Goal: Transaction & Acquisition: Obtain resource

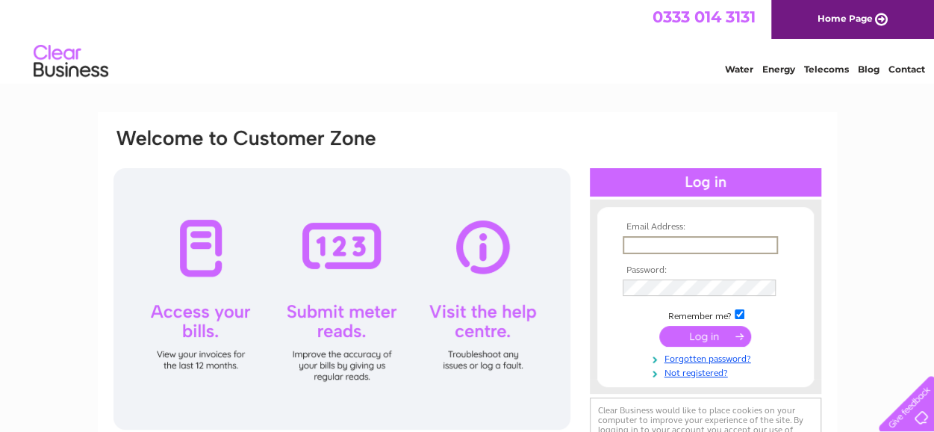
click at [679, 243] on input "text" at bounding box center [700, 245] width 155 height 18
type input "trenthotel@aol.com"
click at [706, 340] on input "submit" at bounding box center [705, 334] width 92 height 21
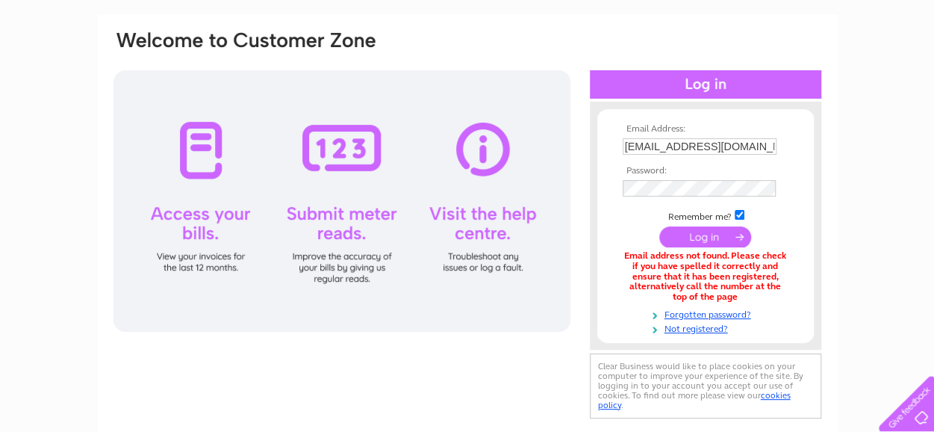
scroll to position [75, 0]
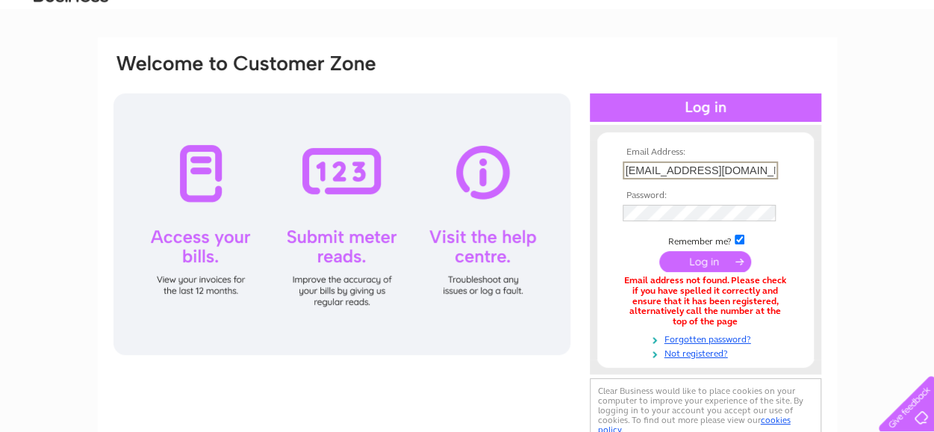
drag, startPoint x: 732, startPoint y: 169, endPoint x: 458, endPoint y: 168, distance: 274.0
click at [458, 168] on div "Email Address: trenthotel@aol.com Password:" at bounding box center [467, 249] width 711 height 394
type input "eukleides@yahoo.com"
click at [720, 262] on input "submit" at bounding box center [705, 262] width 92 height 21
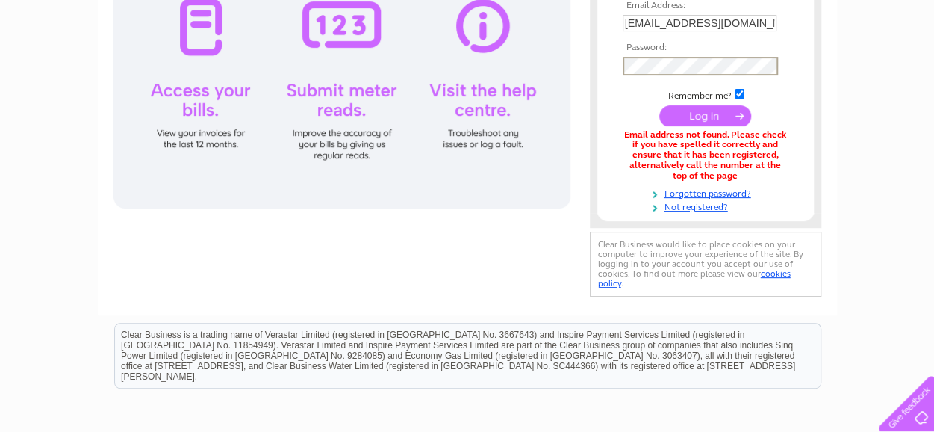
scroll to position [224, 0]
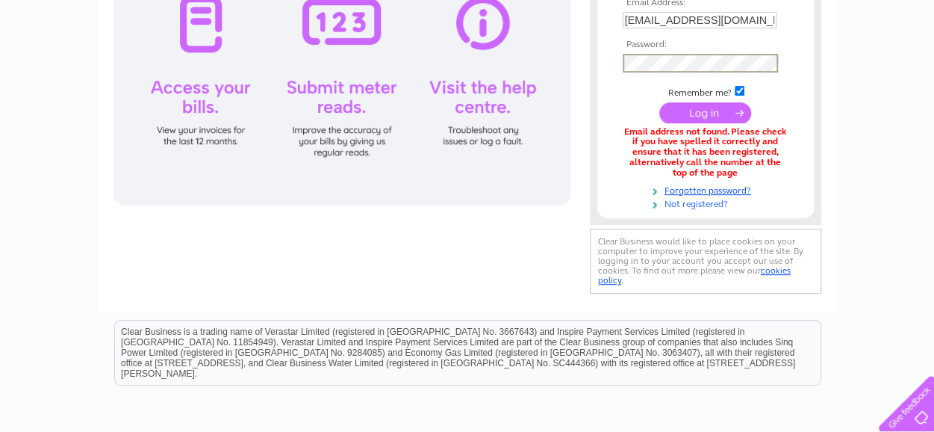
click at [708, 204] on link "Not registered?" at bounding box center [707, 203] width 169 height 14
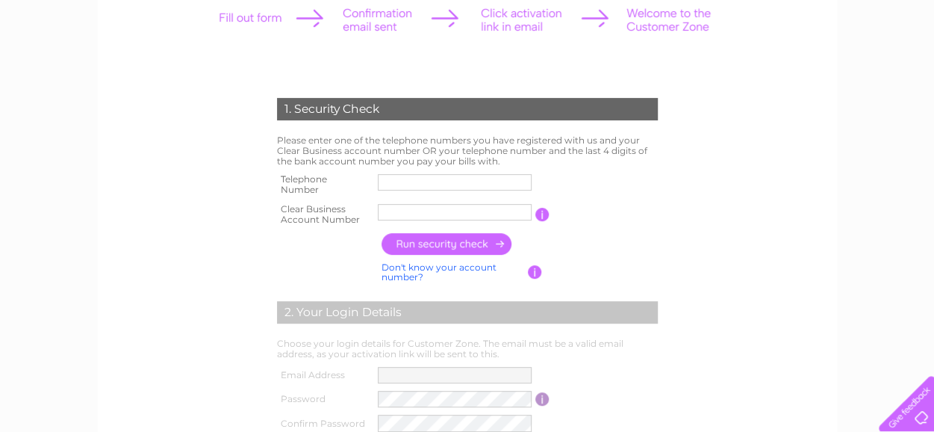
scroll to position [224, 0]
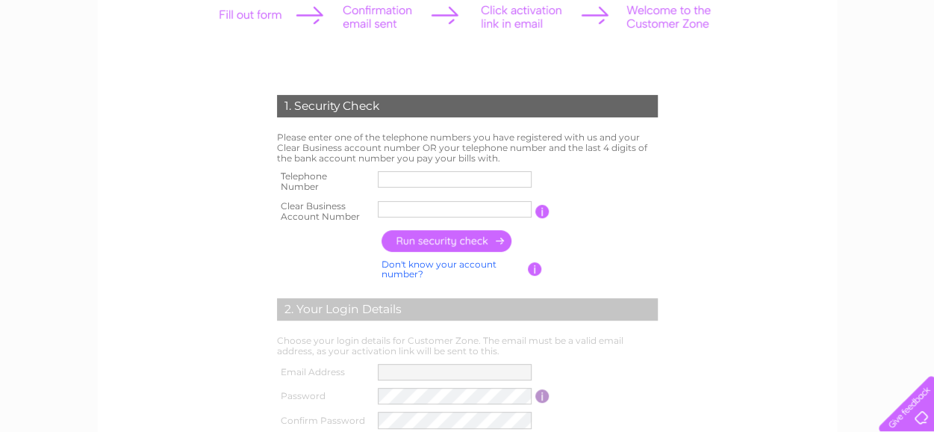
click at [430, 175] on input "text" at bounding box center [455, 179] width 154 height 16
type input "01253290200"
paste input "30300420"
type input "30300420"
click at [453, 246] on input "button" at bounding box center [446, 241] width 131 height 22
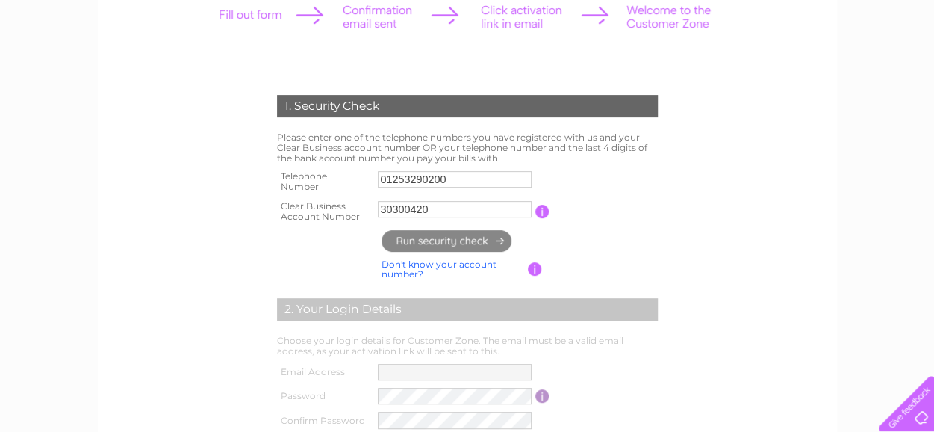
type input "tr********@ao*****"
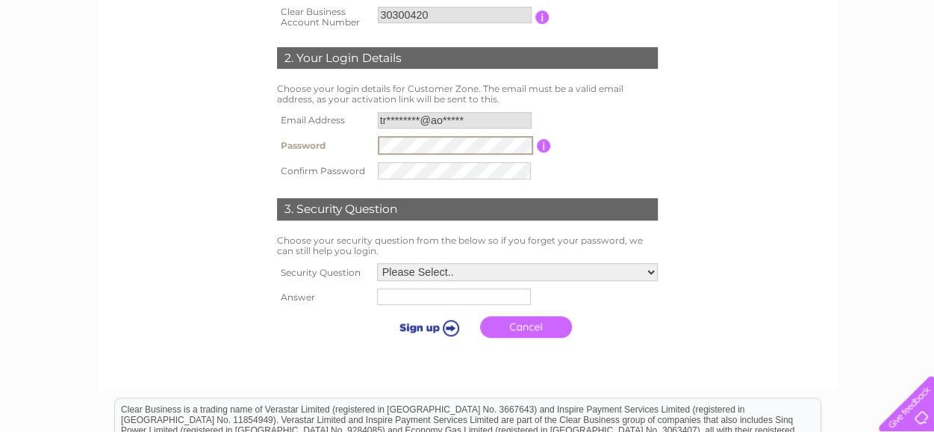
scroll to position [448, 0]
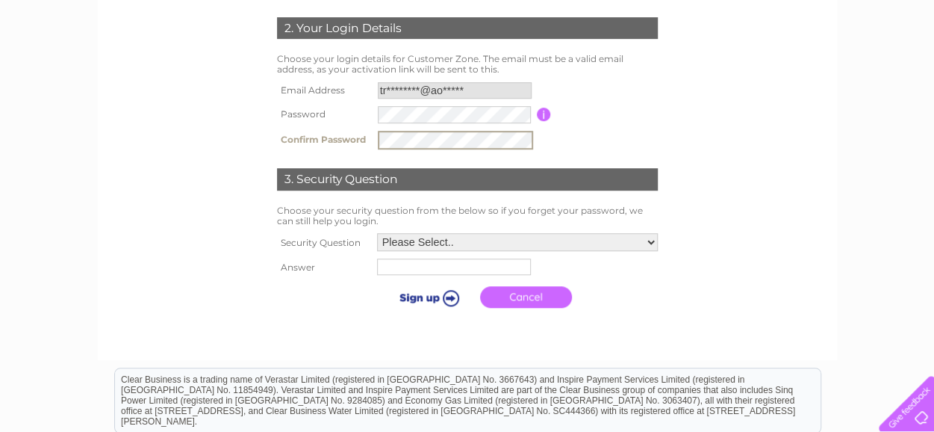
click at [505, 246] on select "Please Select.. In what town or city was your first job? In what town or city d…" at bounding box center [517, 242] width 281 height 18
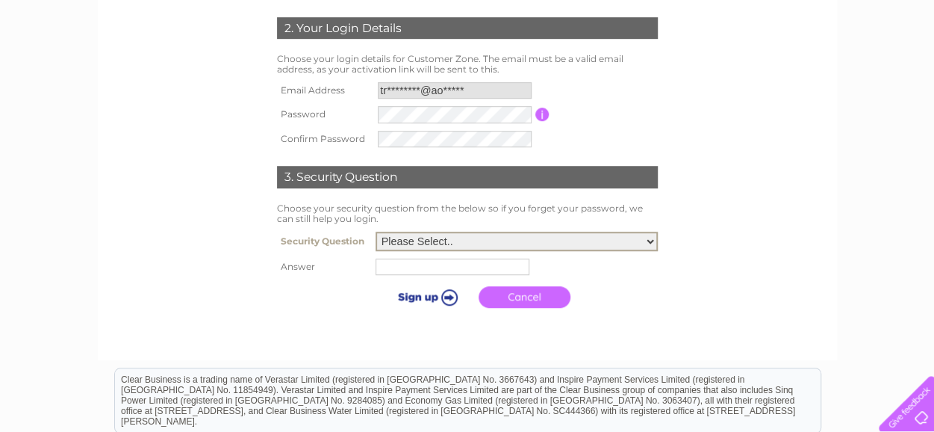
select select "3"
click at [376, 233] on select "Please Select.. In what town or city was your first job? In what town or city d…" at bounding box center [517, 240] width 282 height 19
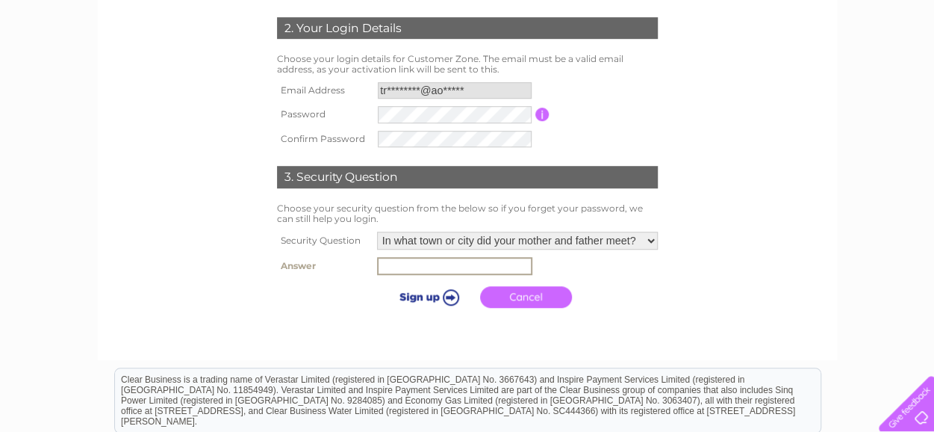
click at [454, 274] on input "text" at bounding box center [454, 266] width 155 height 18
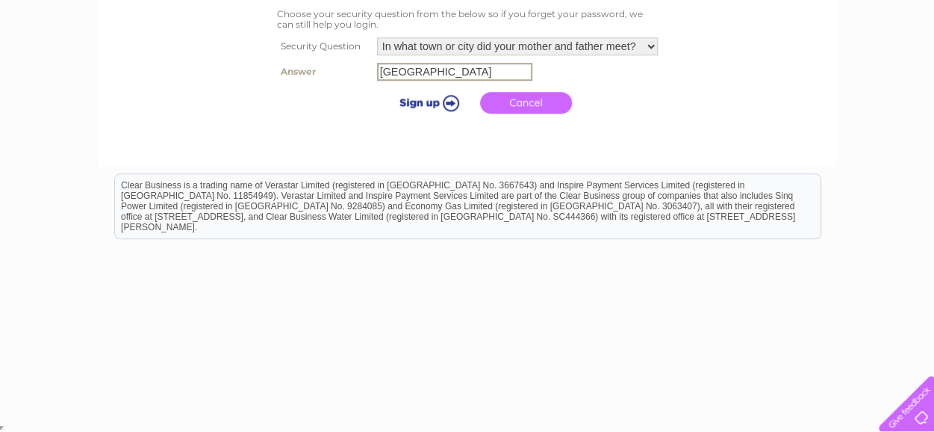
scroll to position [494, 0]
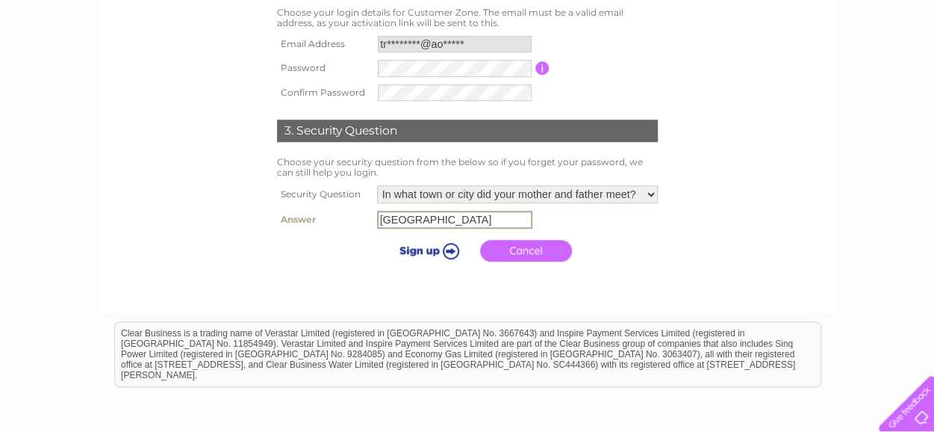
type input "Ankara"
click at [433, 250] on input "submit" at bounding box center [427, 248] width 92 height 21
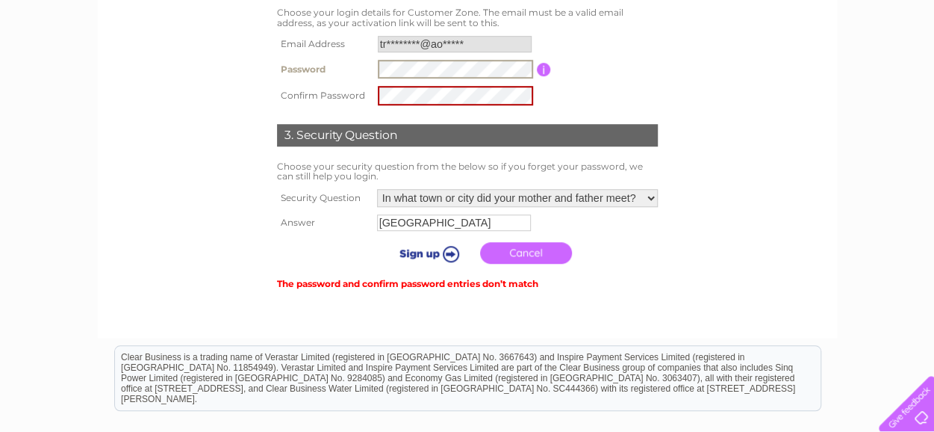
click at [352, 64] on tr "Password Password must be at least 6 characters long" at bounding box center [467, 69] width 388 height 26
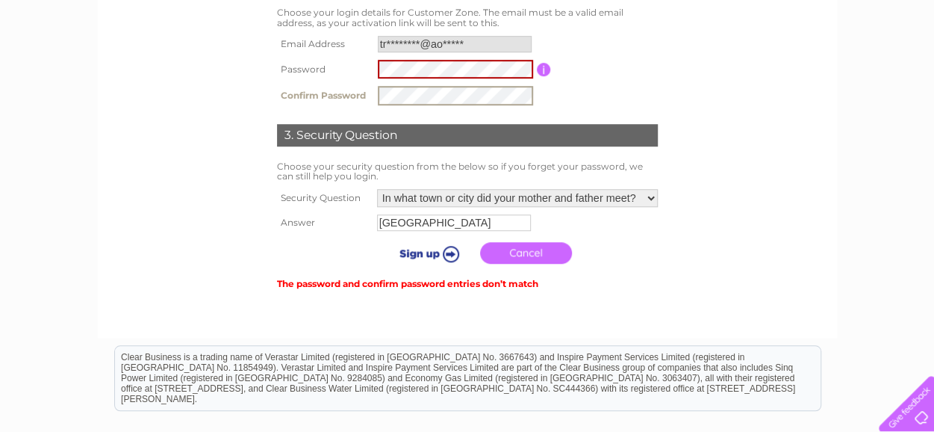
click at [244, 98] on div "1. Security Check Please enter one of the telephone numbers you have registered…" at bounding box center [467, 51] width 450 height 483
click at [436, 253] on input "submit" at bounding box center [427, 253] width 92 height 21
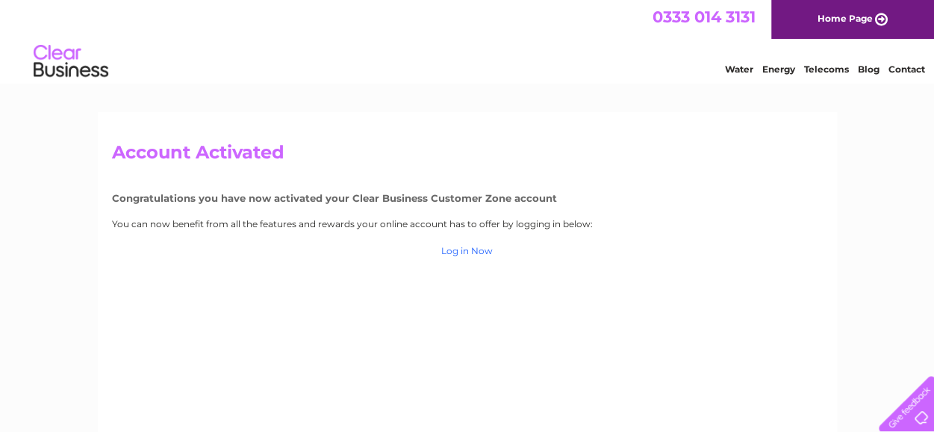
click at [473, 254] on link "Log in Now" at bounding box center [467, 250] width 52 height 11
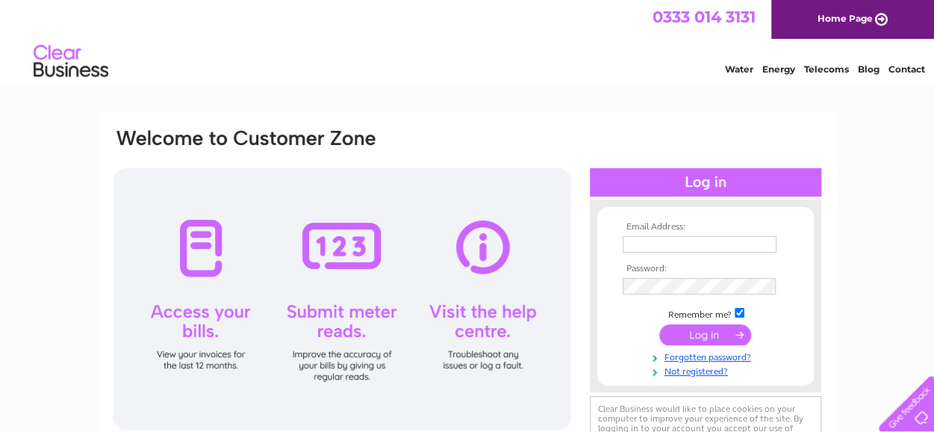
click at [667, 243] on input "text" at bounding box center [700, 244] width 154 height 16
type input "trenthotel@aol.com"
click at [720, 333] on input "submit" at bounding box center [705, 334] width 92 height 21
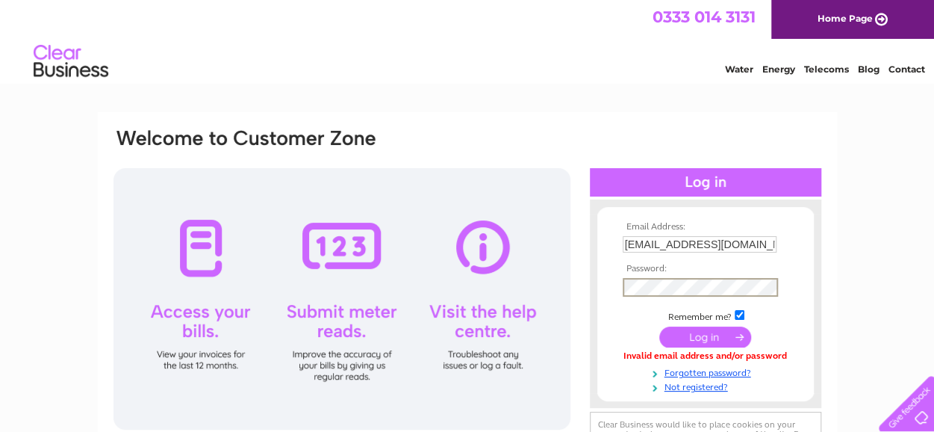
click at [718, 331] on input "submit" at bounding box center [705, 336] width 92 height 21
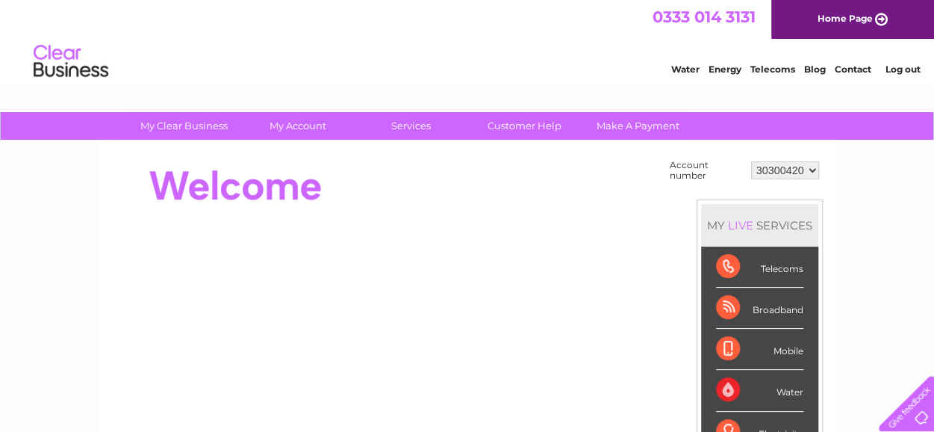
click at [815, 171] on select "30300420" at bounding box center [785, 170] width 68 height 18
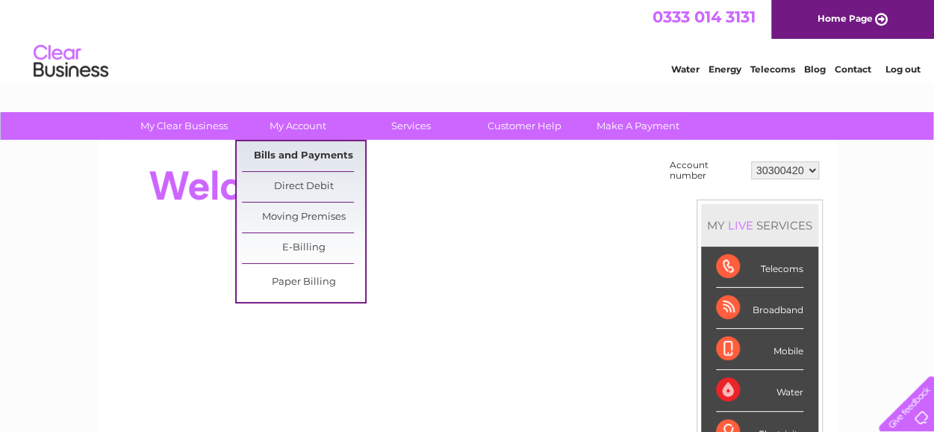
click at [291, 155] on link "Bills and Payments" at bounding box center [303, 156] width 123 height 30
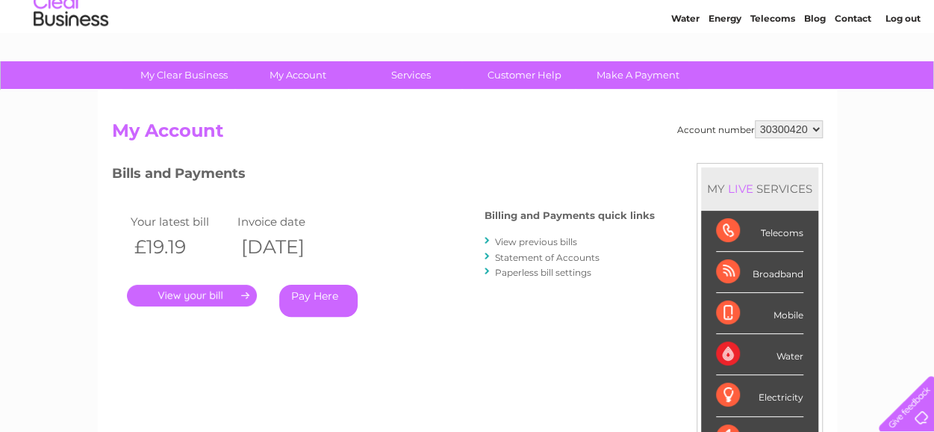
scroll to position [75, 0]
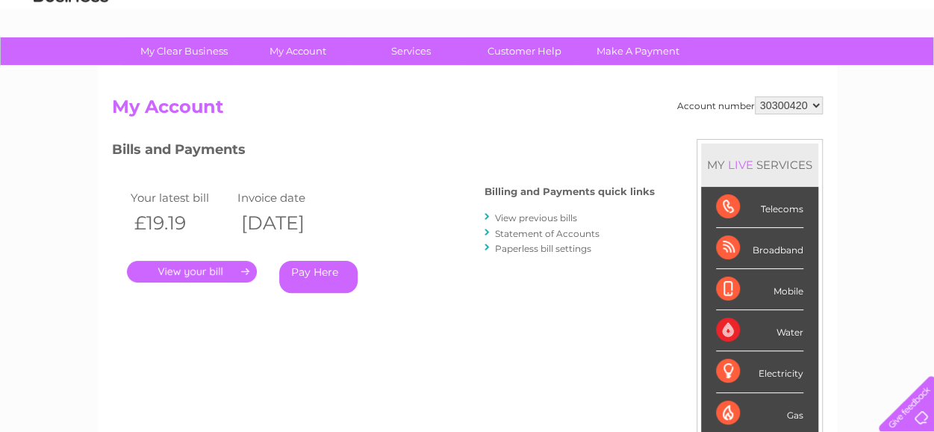
click at [239, 272] on link "." at bounding box center [192, 272] width 130 height 22
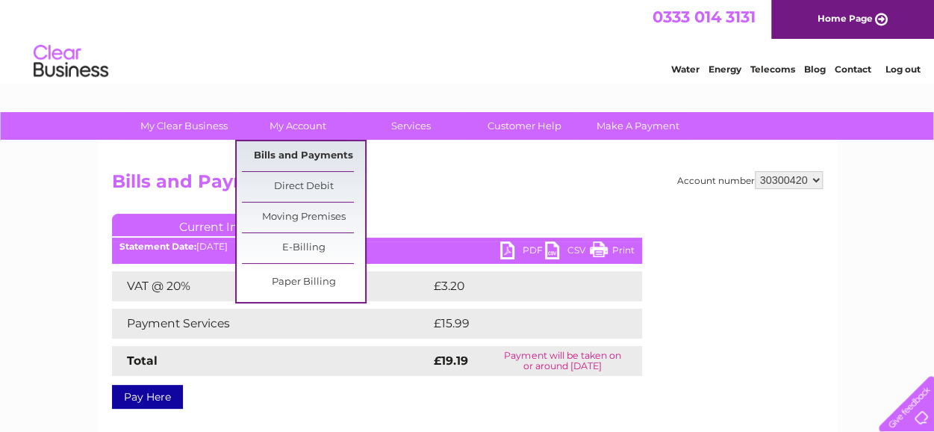
click at [305, 160] on link "Bills and Payments" at bounding box center [303, 156] width 123 height 30
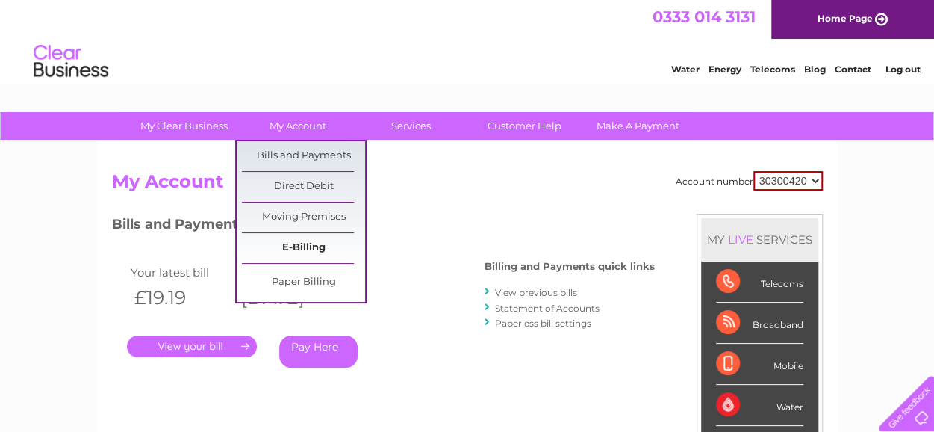
click at [311, 245] on link "E-Billing" at bounding box center [303, 248] width 123 height 30
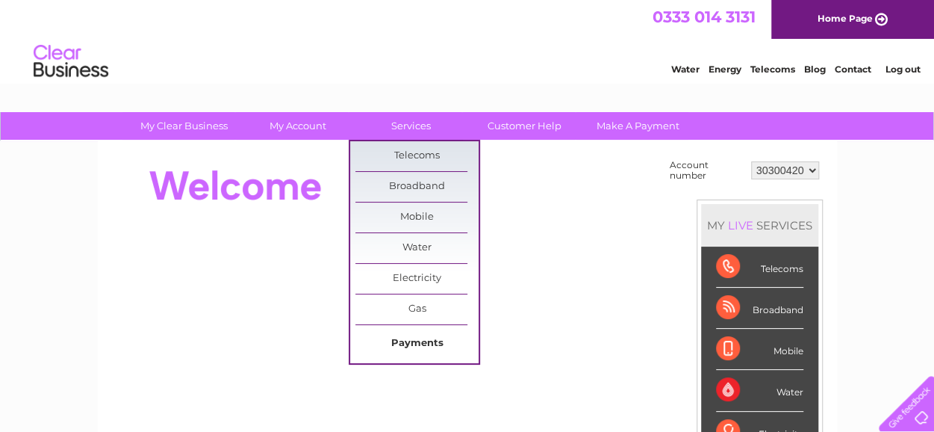
click at [432, 338] on link "Payments" at bounding box center [416, 343] width 123 height 30
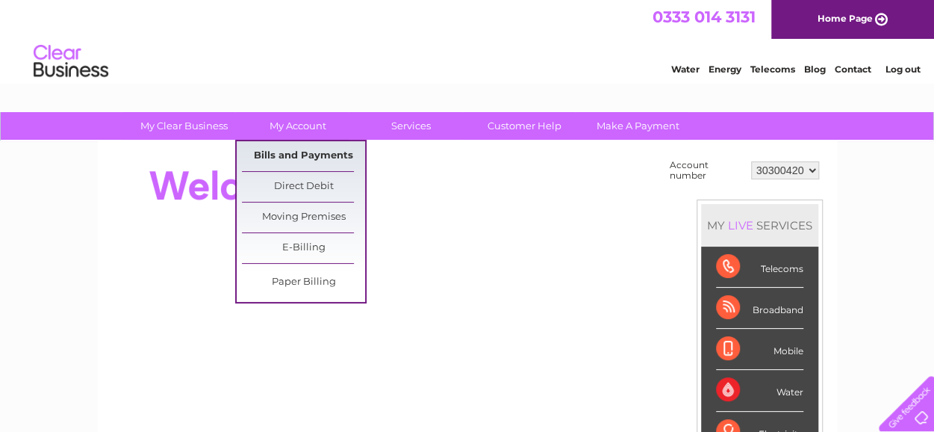
click at [294, 159] on link "Bills and Payments" at bounding box center [303, 156] width 123 height 30
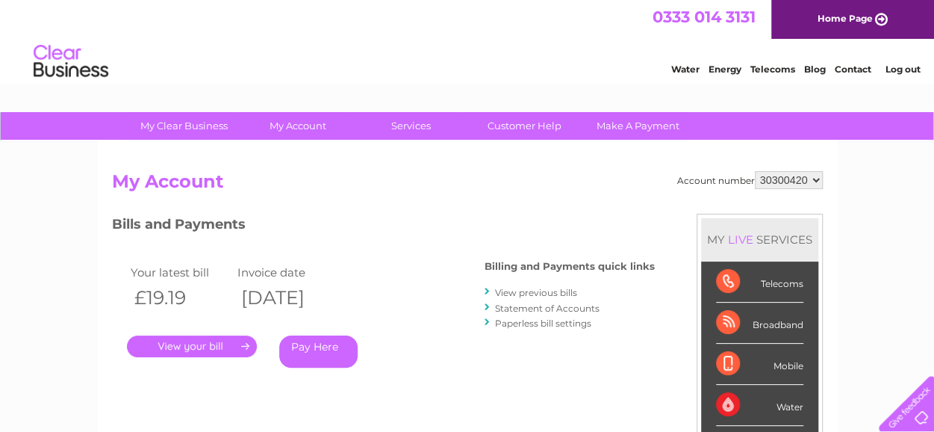
click at [550, 292] on link "View previous bills" at bounding box center [536, 292] width 82 height 11
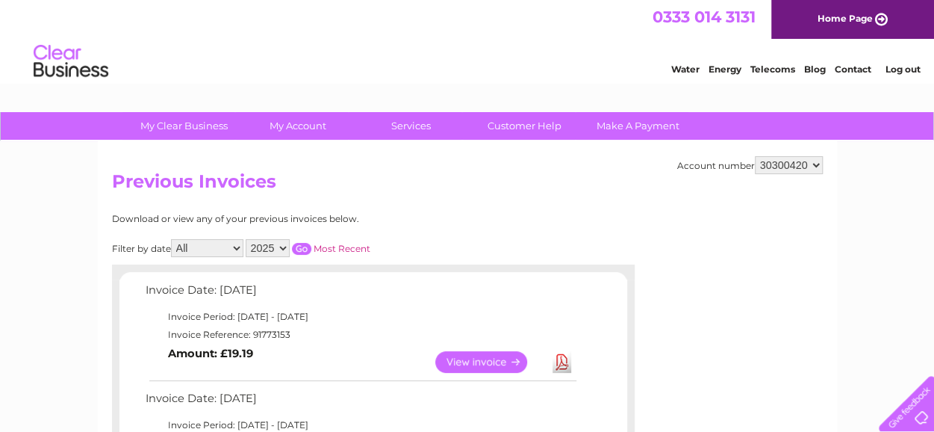
click at [281, 246] on select "2025 2024" at bounding box center [268, 248] width 44 height 18
select select "2024"
click at [246, 239] on select "2025 2024" at bounding box center [268, 248] width 44 height 18
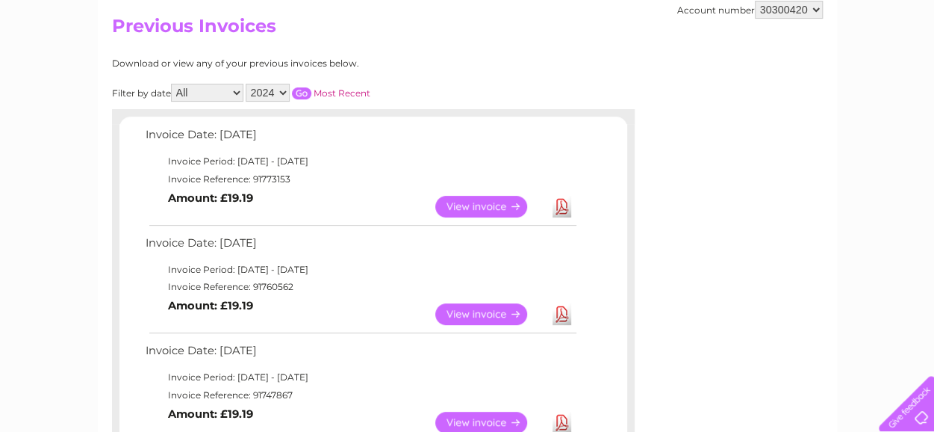
scroll to position [224, 0]
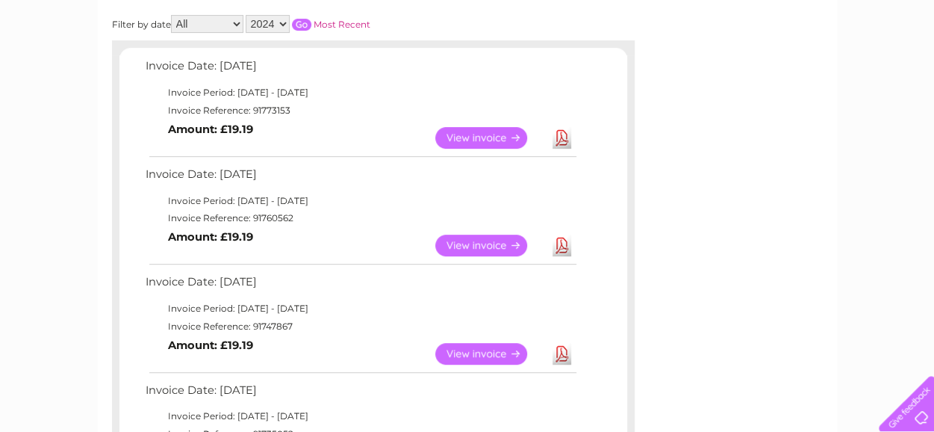
click at [299, 22] on input "button" at bounding box center [301, 25] width 19 height 12
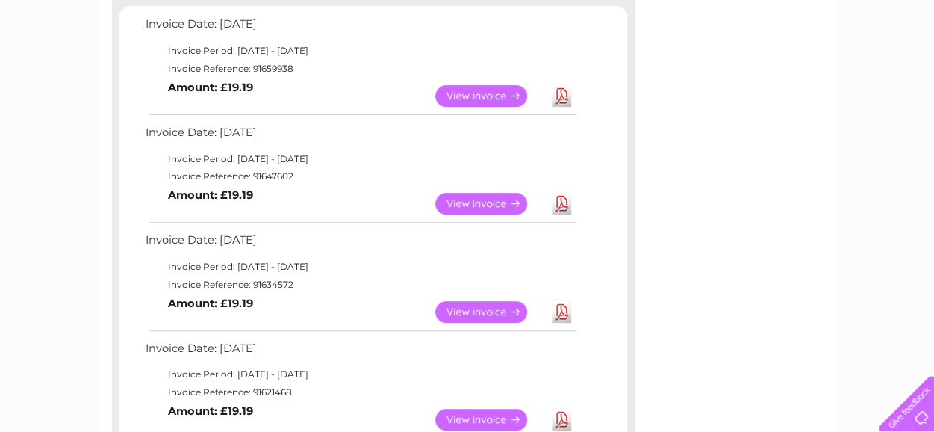
scroll to position [299, 0]
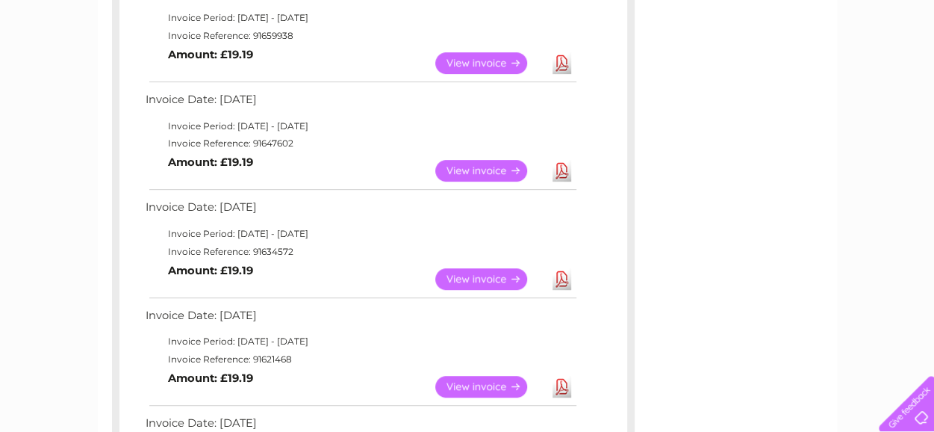
click at [497, 278] on link "View" at bounding box center [490, 279] width 110 height 22
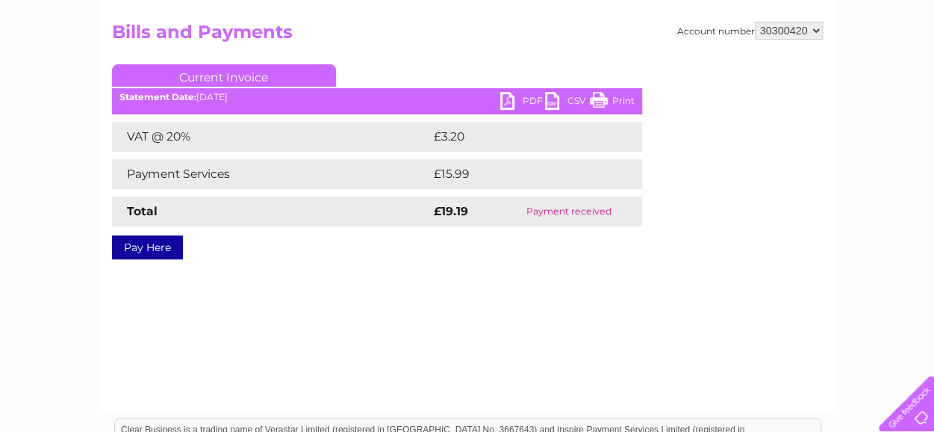
scroll to position [75, 0]
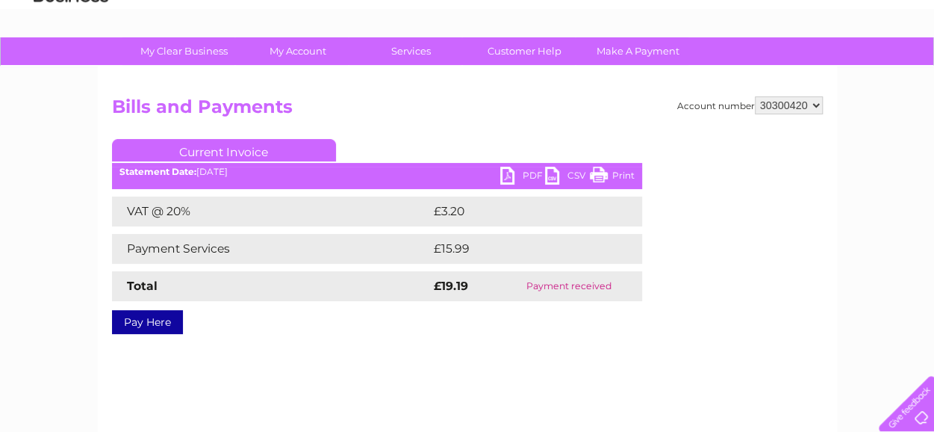
click at [521, 172] on link "PDF" at bounding box center [522, 177] width 45 height 22
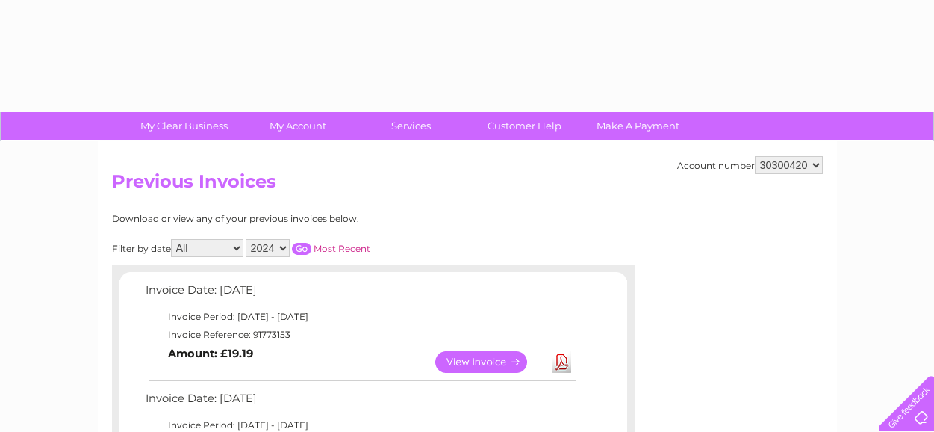
select select "2024"
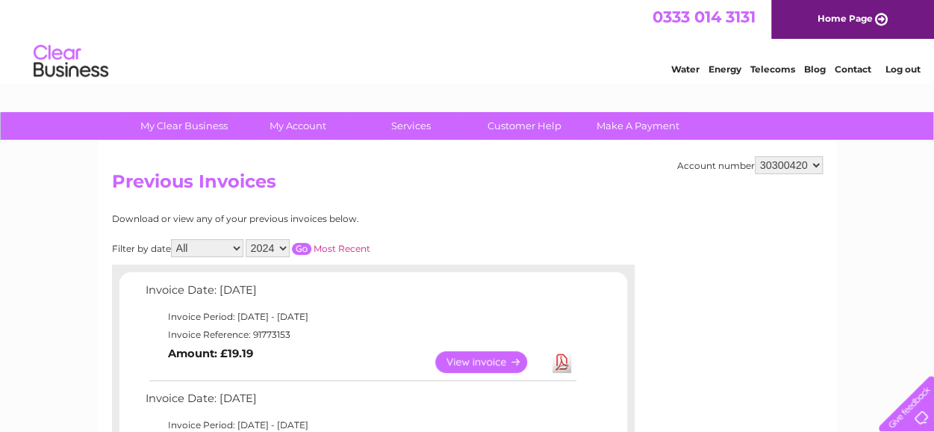
click at [307, 254] on input "button" at bounding box center [301, 249] width 19 height 12
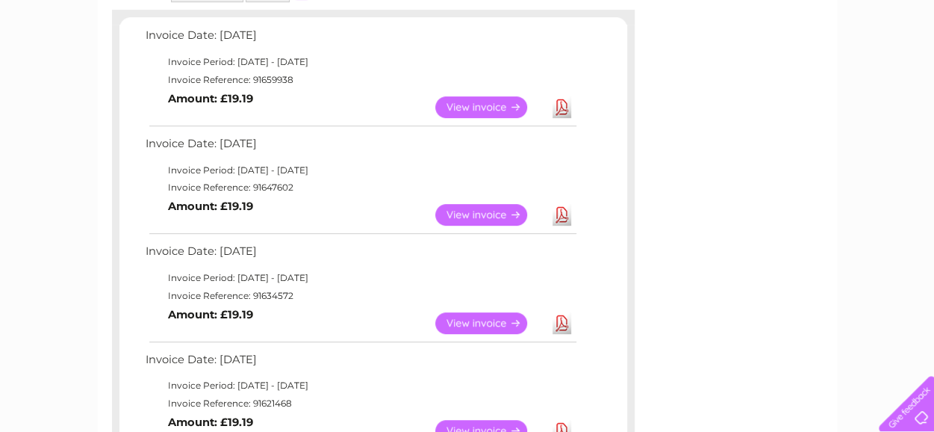
scroll to position [224, 0]
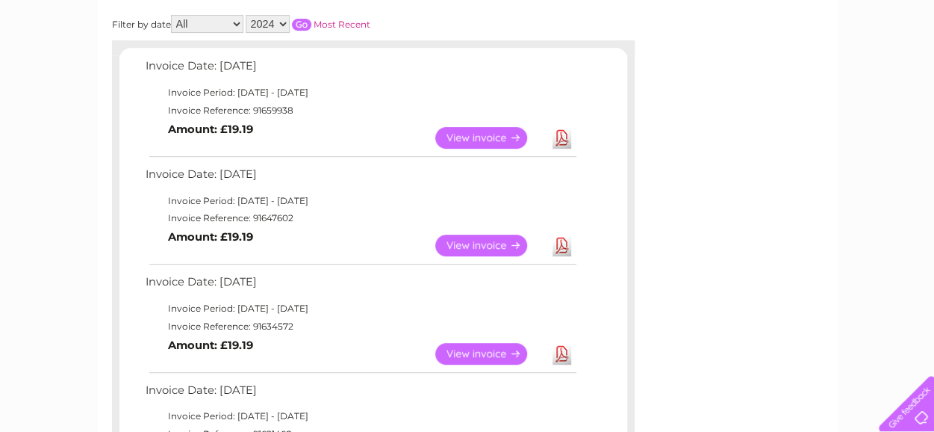
click at [472, 247] on link "View" at bounding box center [490, 245] width 110 height 22
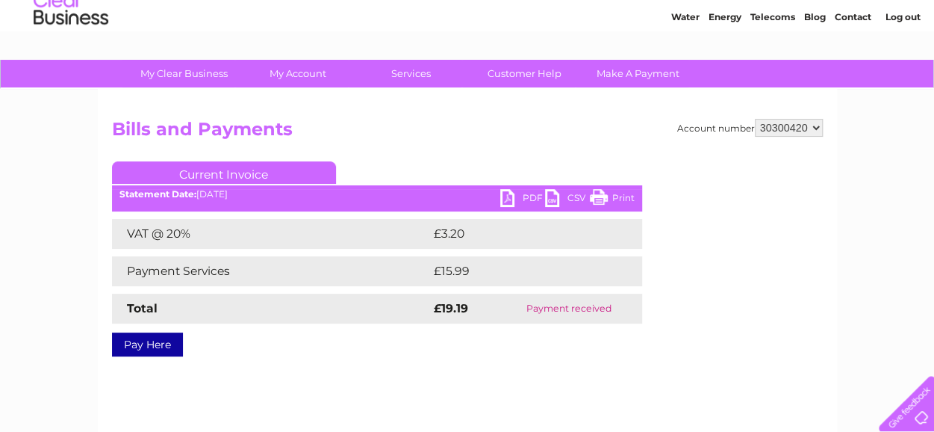
scroll to position [75, 0]
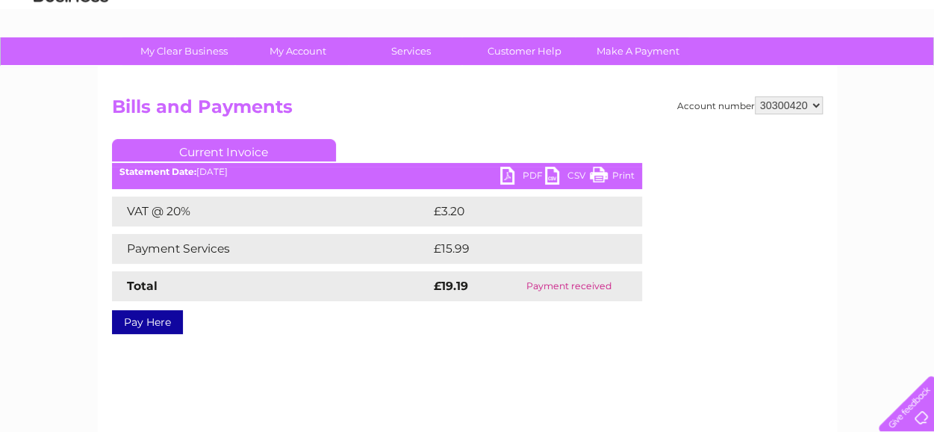
click at [524, 171] on link "PDF" at bounding box center [522, 177] width 45 height 22
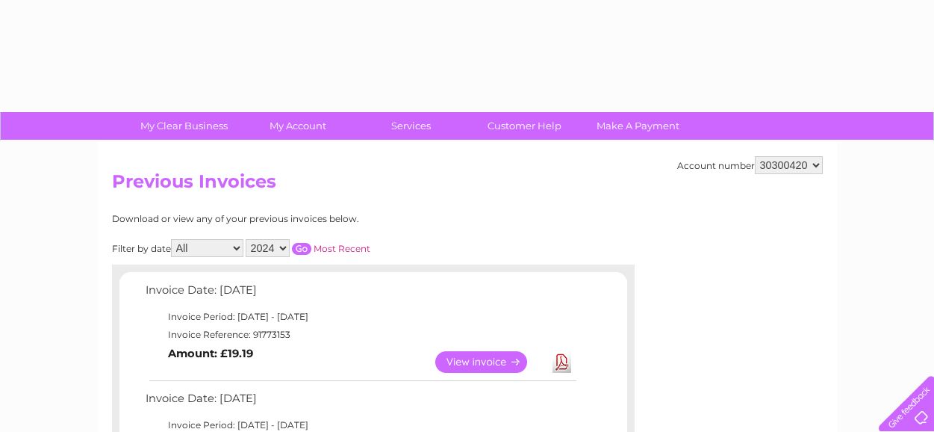
select select "2024"
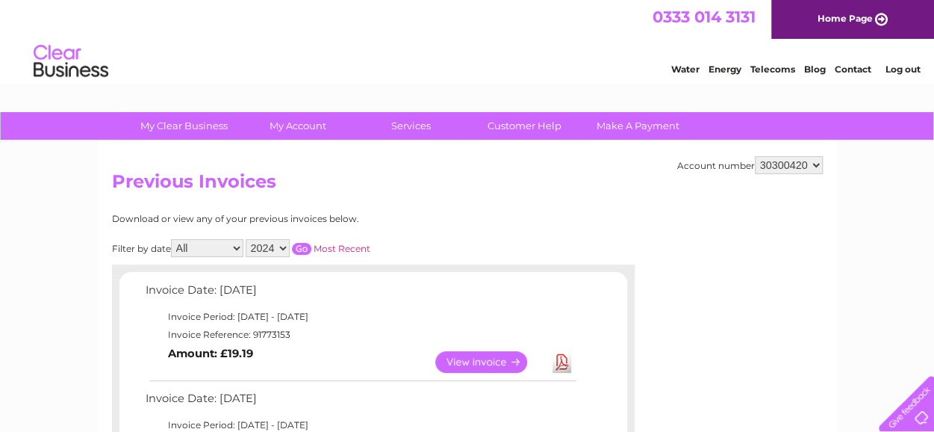
click at [307, 247] on input "button" at bounding box center [301, 249] width 19 height 12
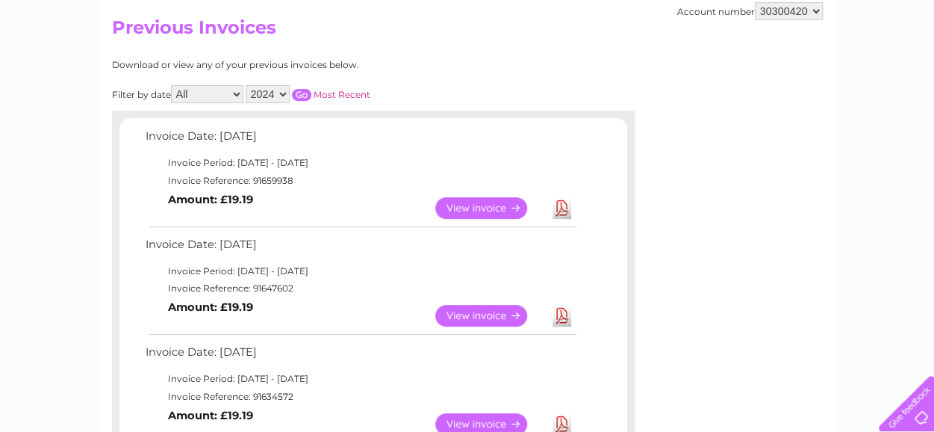
scroll to position [149, 0]
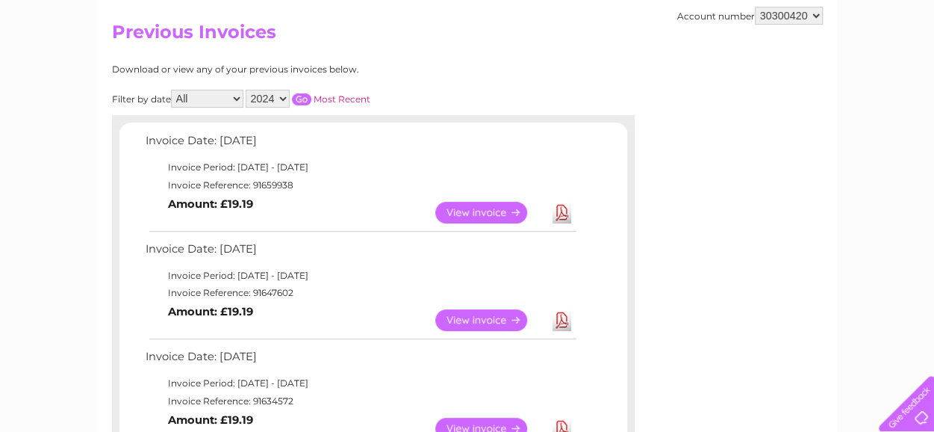
click at [475, 207] on link "View" at bounding box center [490, 213] width 110 height 22
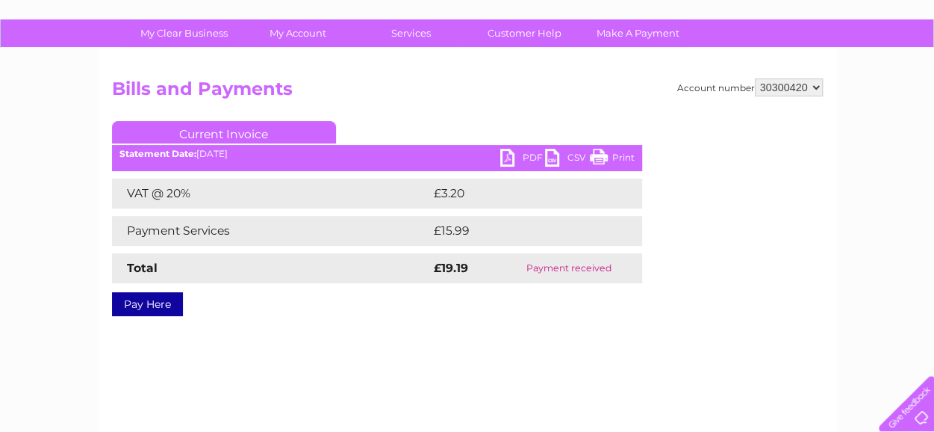
scroll to position [149, 0]
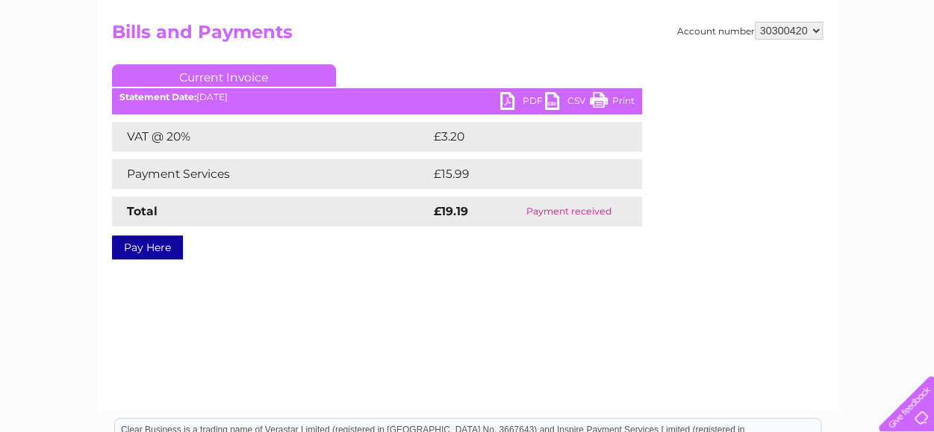
click at [526, 96] on link "PDF" at bounding box center [522, 103] width 45 height 22
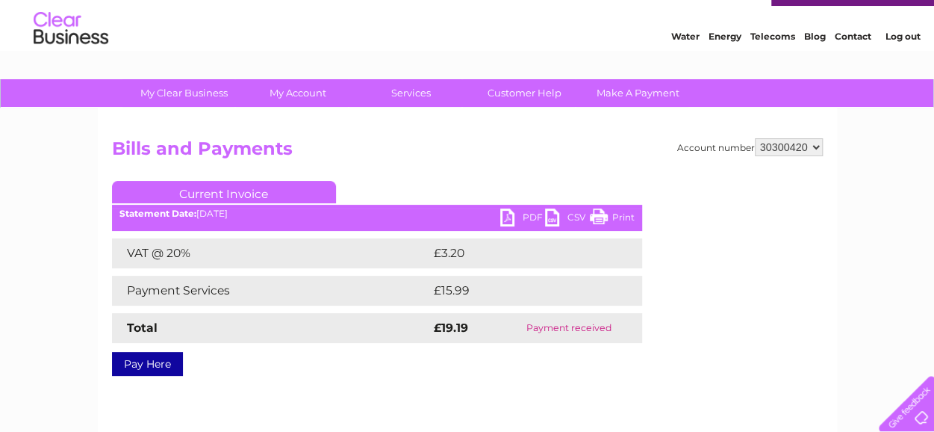
scroll to position [0, 0]
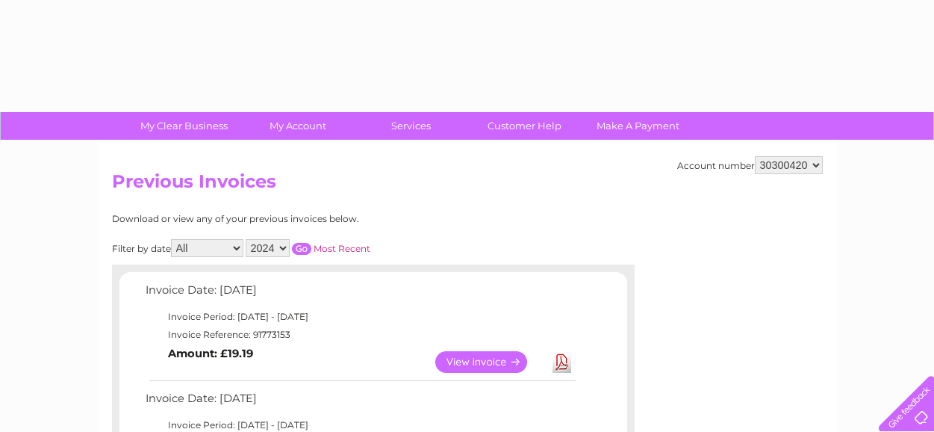
select select "2024"
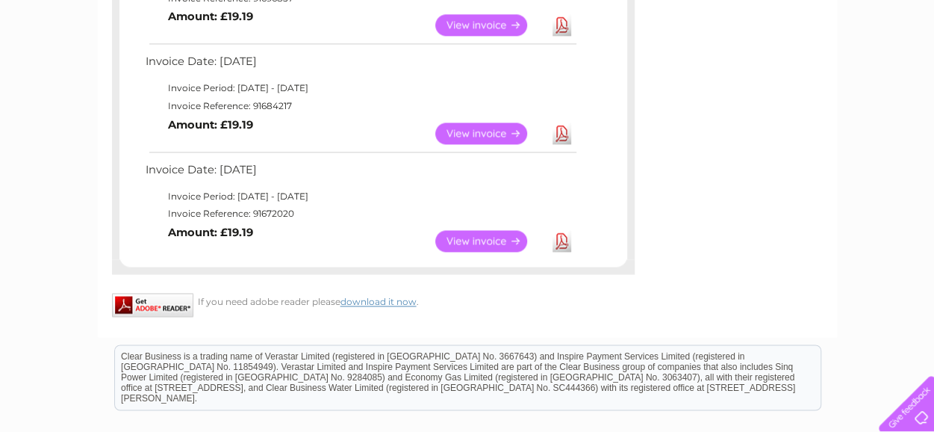
scroll to position [971, 0]
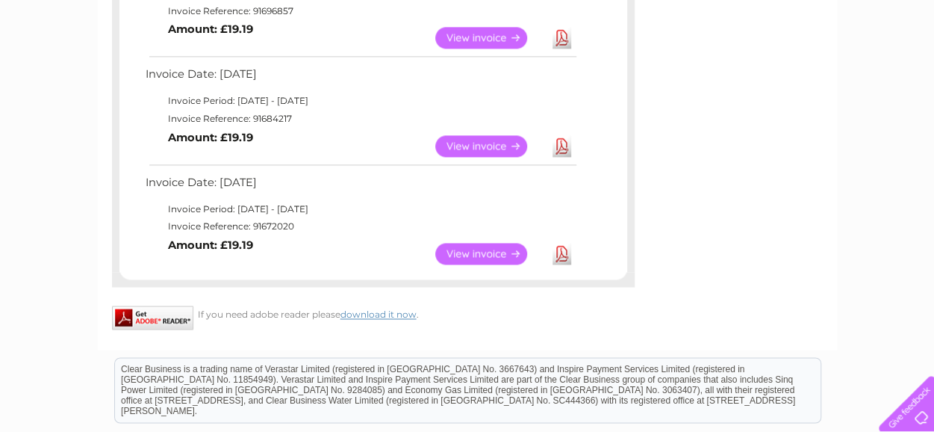
click at [480, 254] on link "View" at bounding box center [490, 254] width 110 height 22
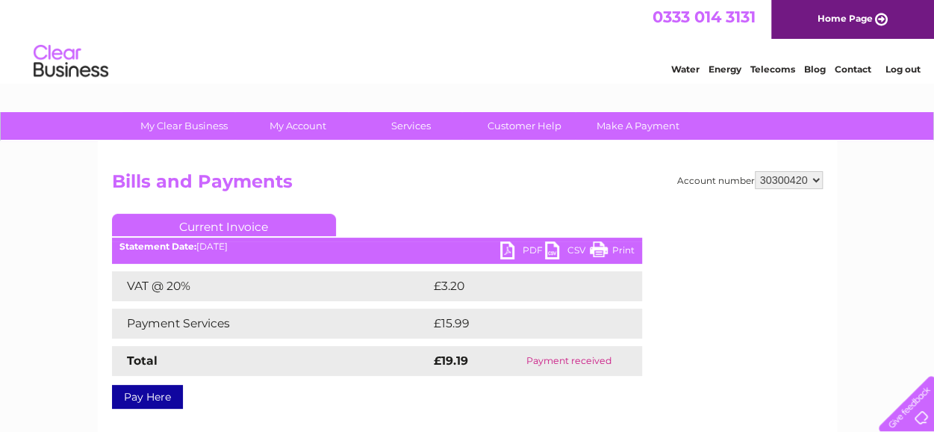
click at [526, 244] on link "PDF" at bounding box center [522, 252] width 45 height 22
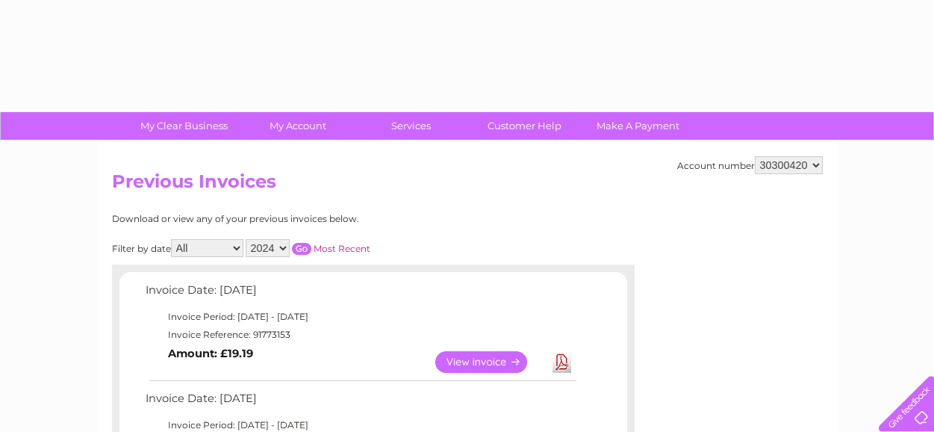
select select "2024"
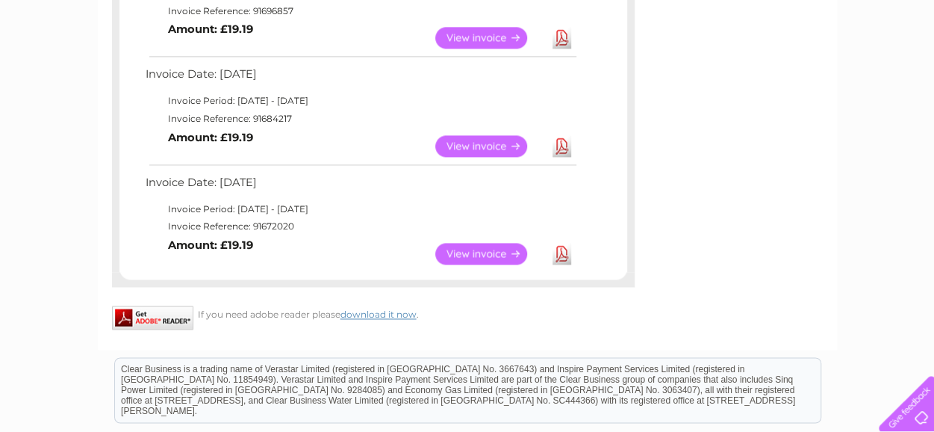
scroll to position [896, 0]
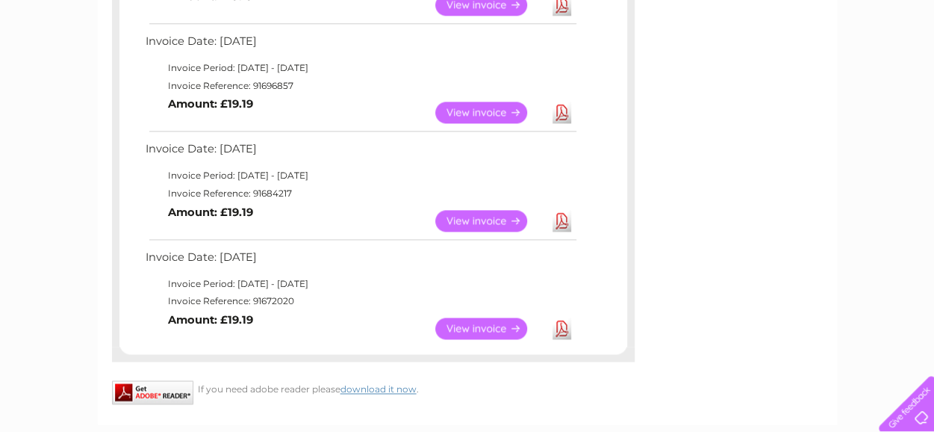
click at [490, 218] on link "View" at bounding box center [490, 221] width 110 height 22
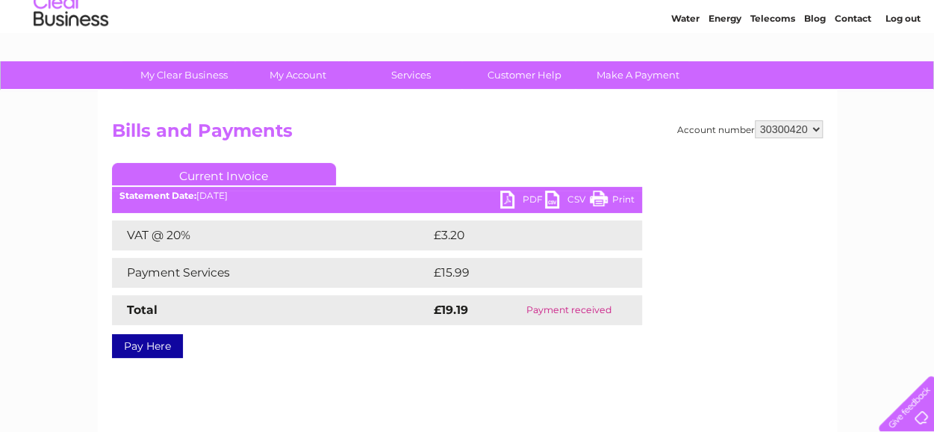
scroll to position [75, 0]
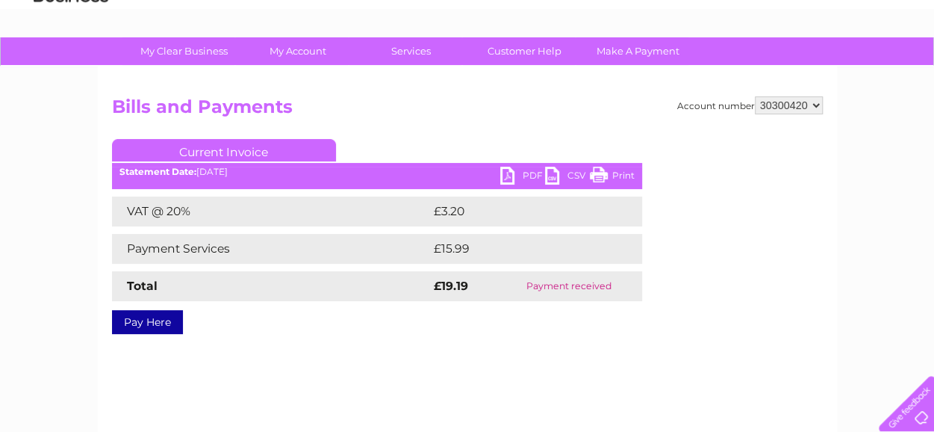
click at [535, 175] on link "PDF" at bounding box center [522, 177] width 45 height 22
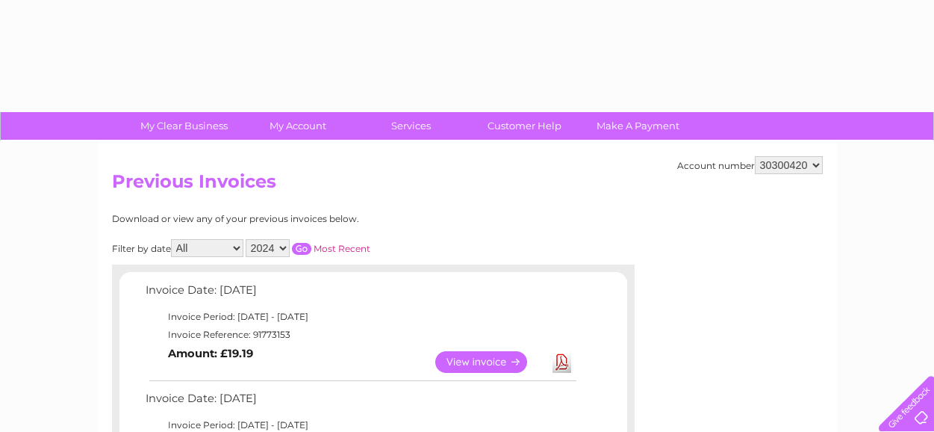
select select "2024"
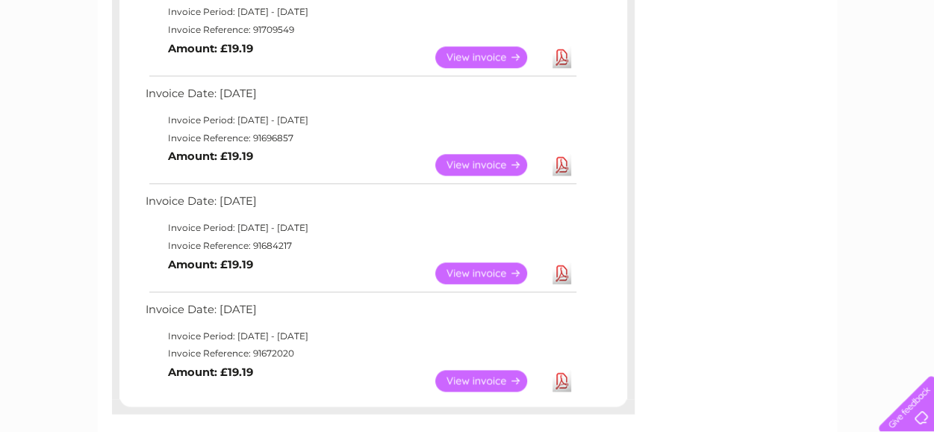
scroll to position [821, 0]
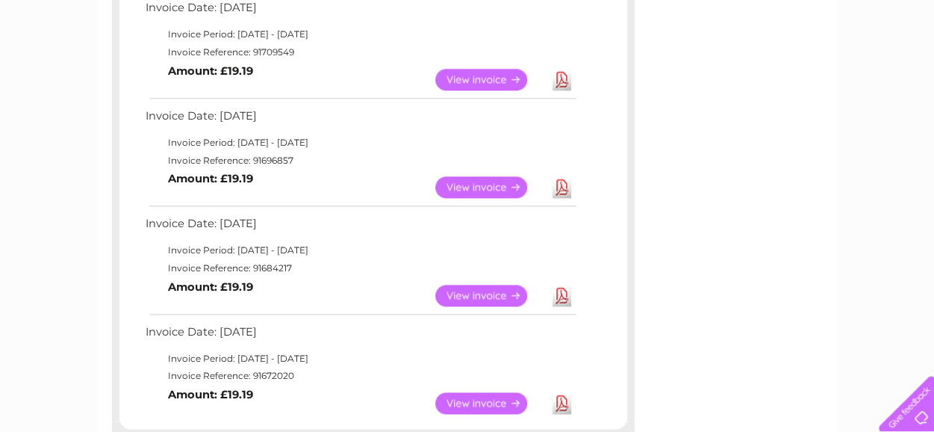
click at [481, 185] on link "View" at bounding box center [490, 187] width 110 height 22
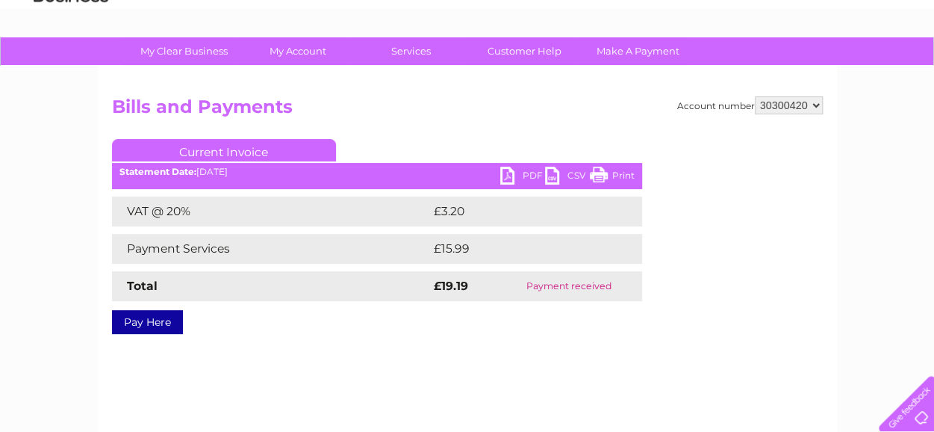
click at [524, 177] on link "PDF" at bounding box center [522, 177] width 45 height 22
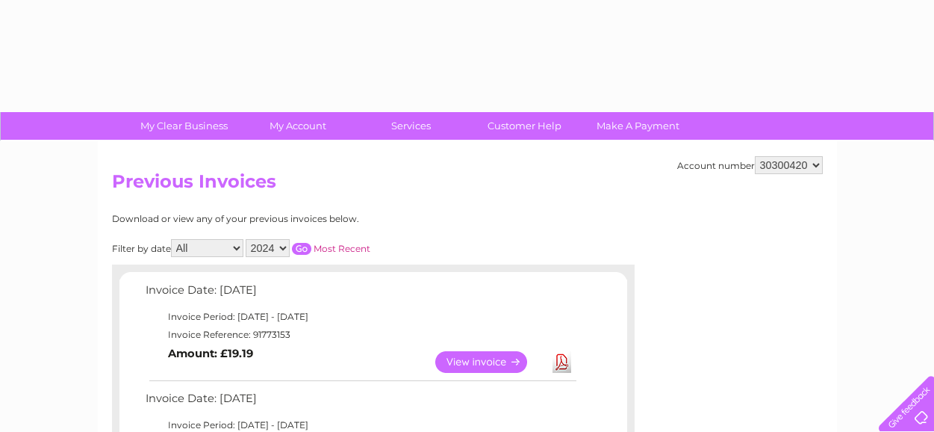
select select "2024"
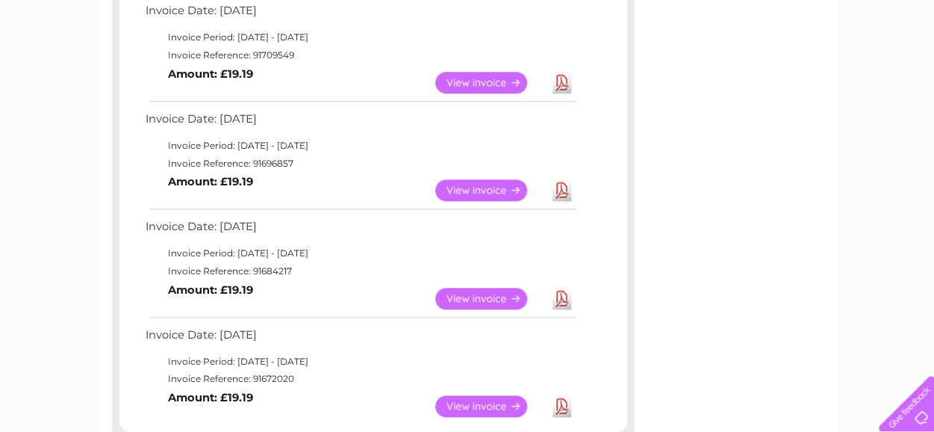
scroll to position [669, 0]
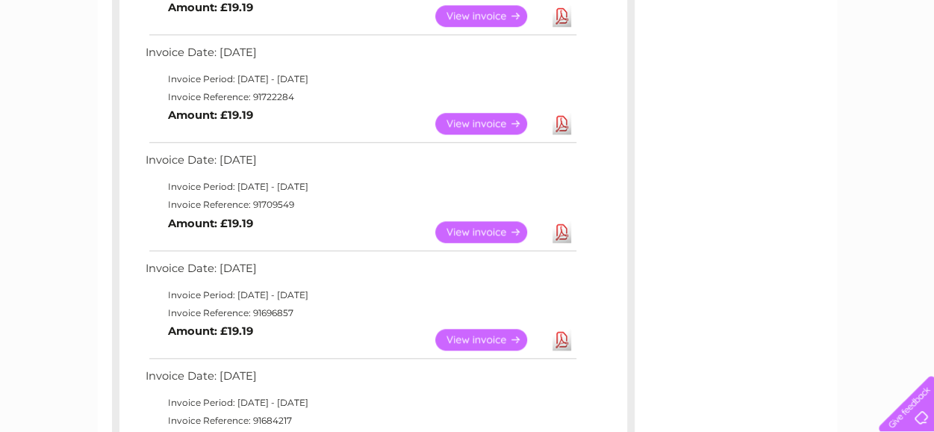
click at [479, 232] on link "View" at bounding box center [490, 232] width 110 height 22
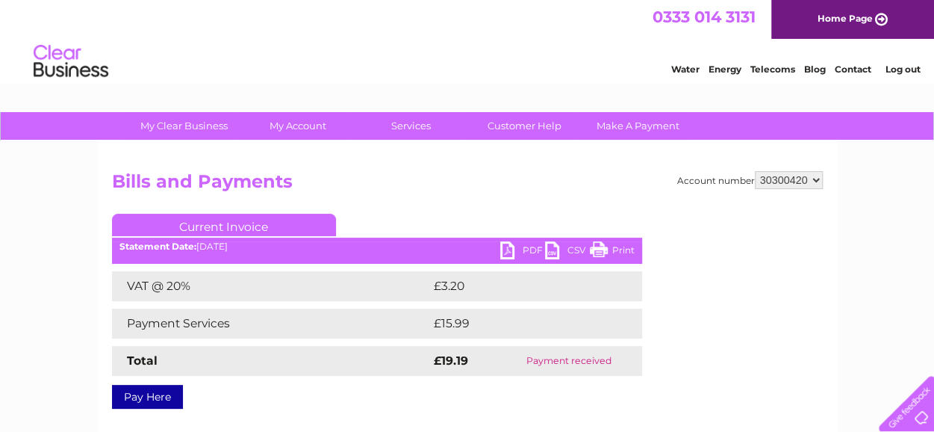
click at [532, 249] on link "PDF" at bounding box center [522, 252] width 45 height 22
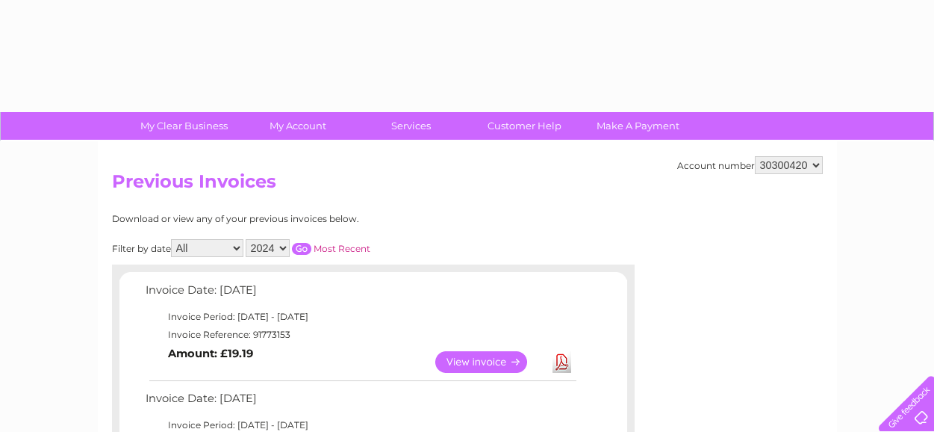
select select "2024"
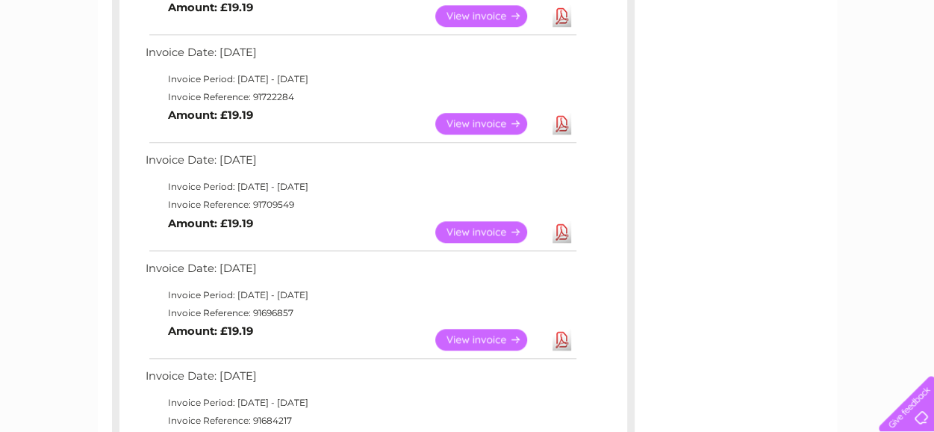
scroll to position [669, 0]
click at [485, 123] on link "View" at bounding box center [490, 124] width 110 height 22
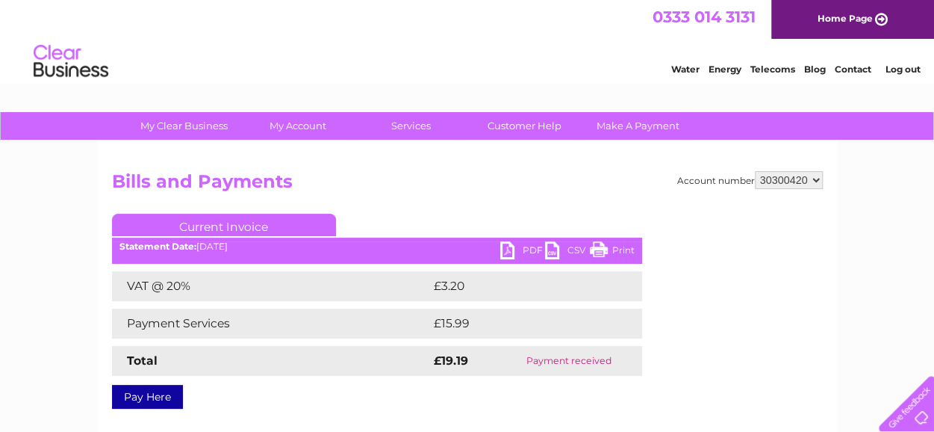
scroll to position [75, 0]
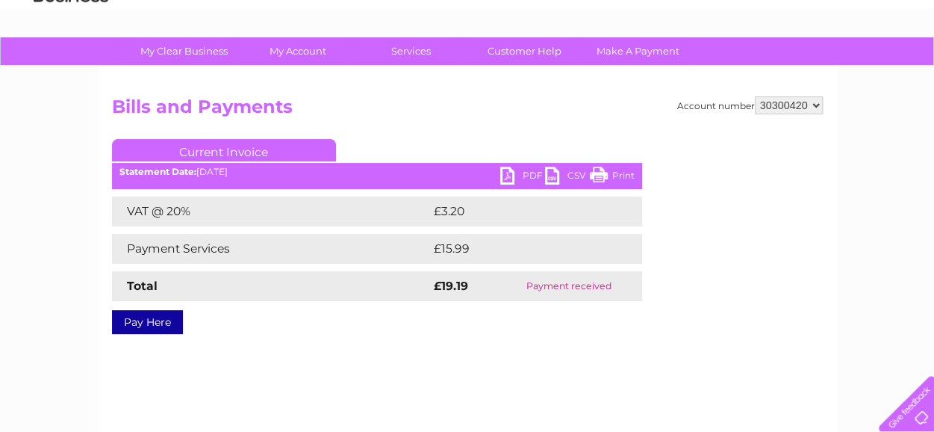
click at [517, 171] on link "PDF" at bounding box center [522, 177] width 45 height 22
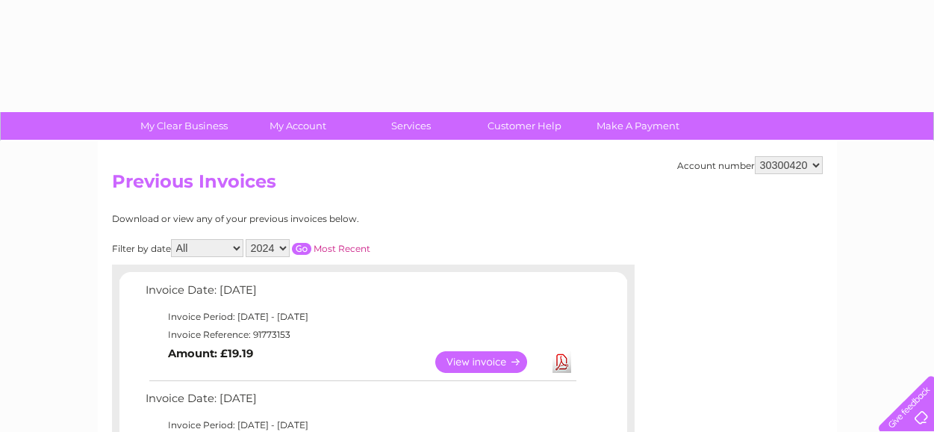
select select "2024"
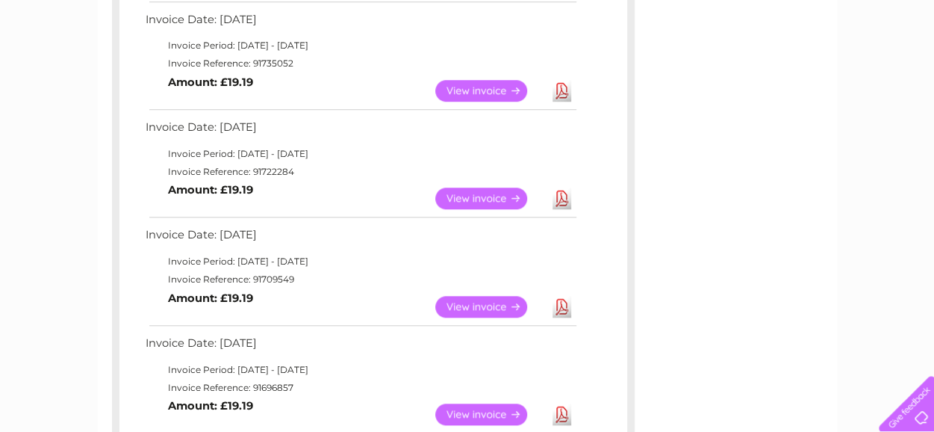
scroll to position [520, 0]
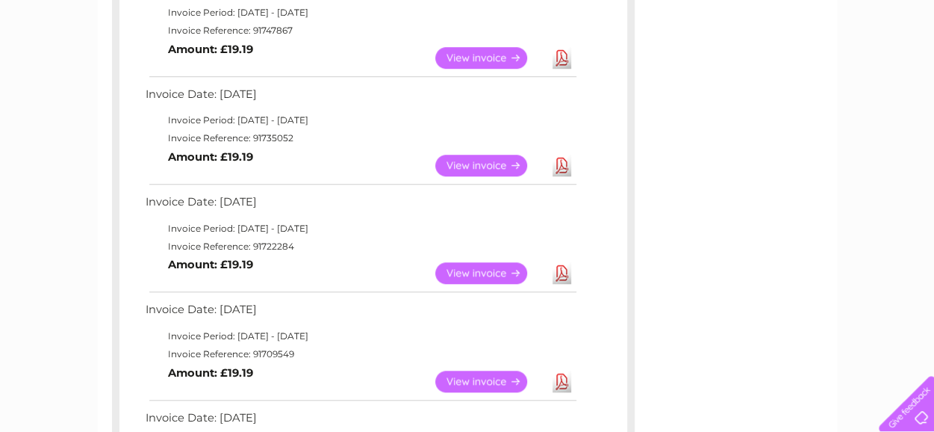
click at [490, 162] on link "View" at bounding box center [490, 166] width 110 height 22
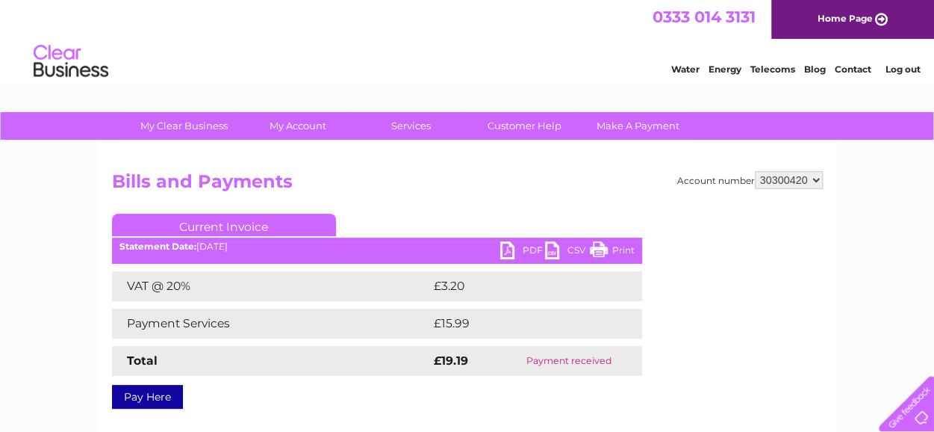
click at [527, 250] on link "PDF" at bounding box center [522, 252] width 45 height 22
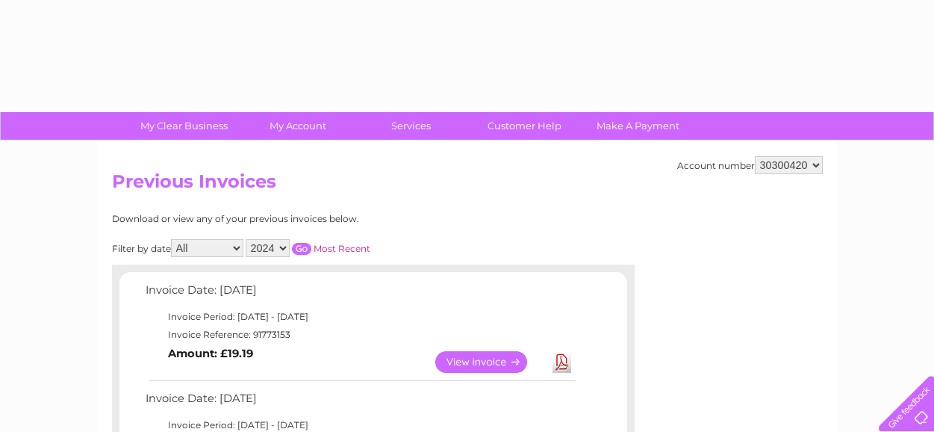
select select "2024"
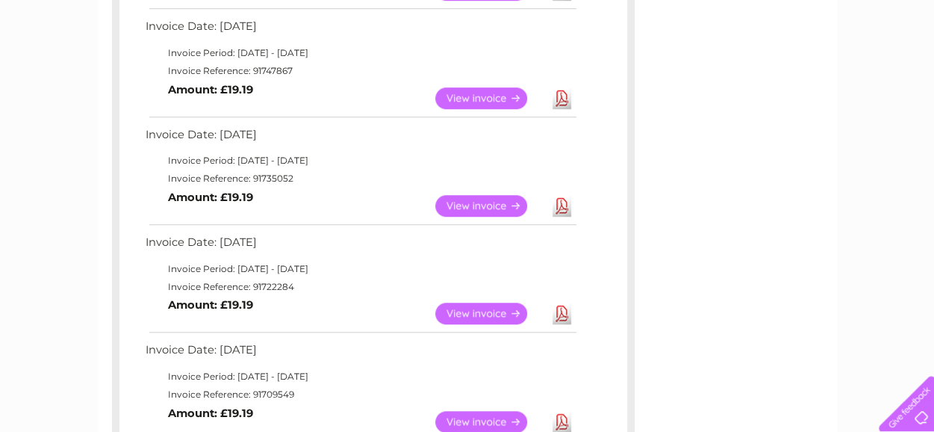
scroll to position [445, 0]
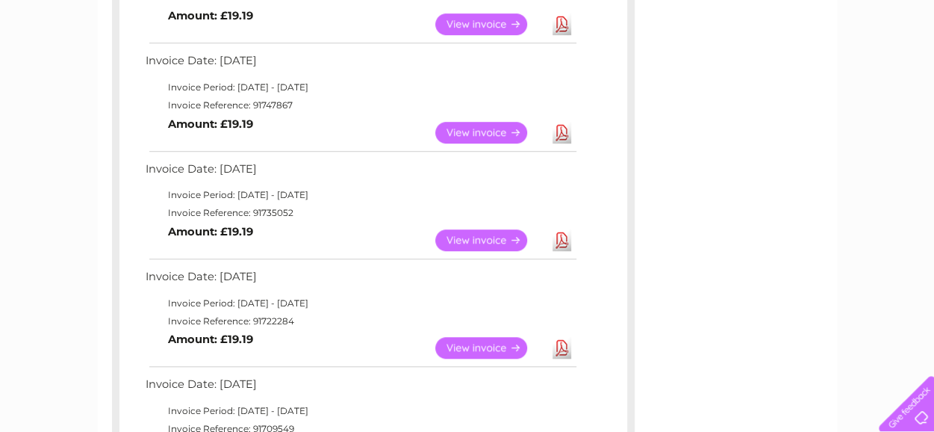
click at [482, 130] on link "View" at bounding box center [490, 133] width 110 height 22
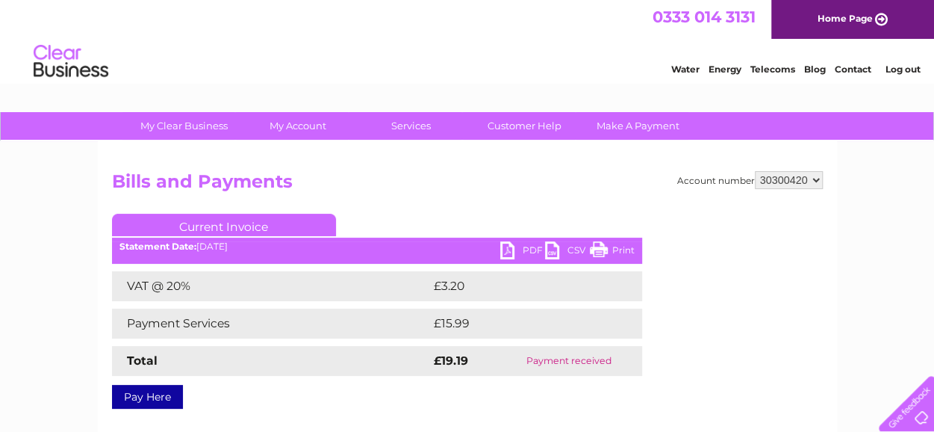
click at [523, 246] on link "PDF" at bounding box center [522, 252] width 45 height 22
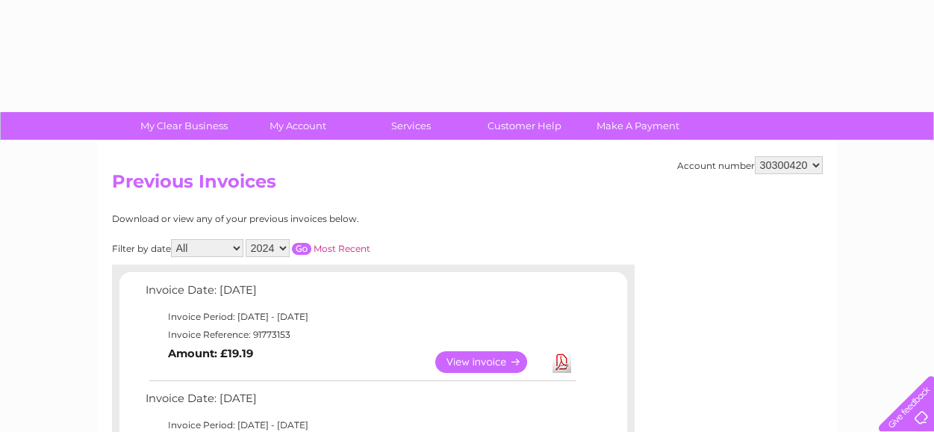
select select "2024"
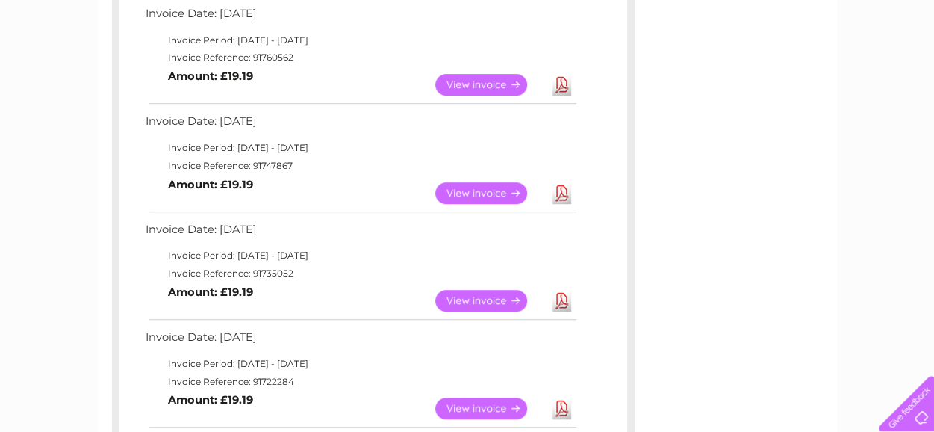
scroll to position [292, 0]
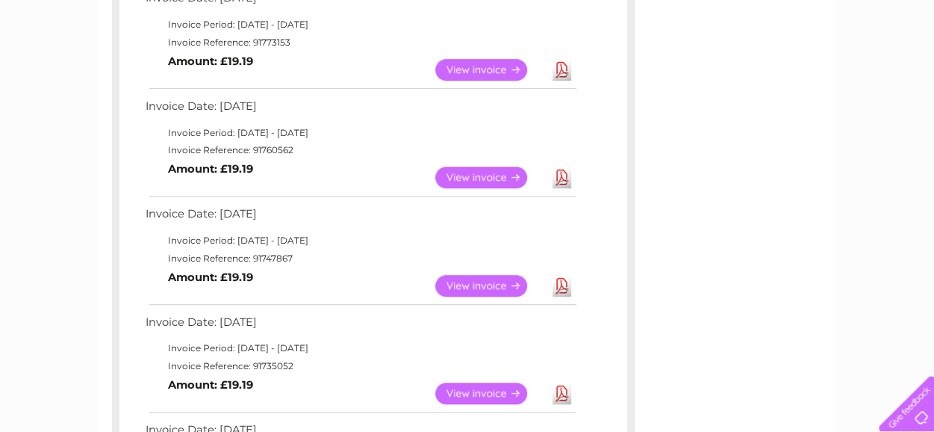
click at [491, 175] on link "View" at bounding box center [490, 177] width 110 height 22
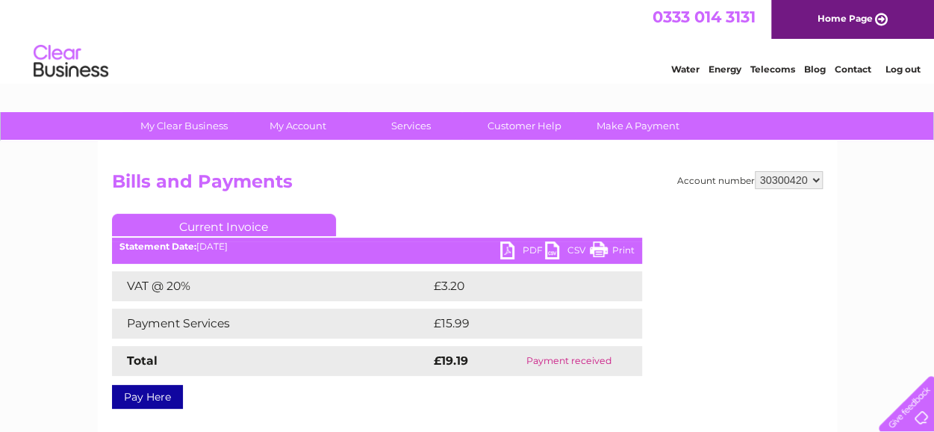
click at [525, 250] on link "PDF" at bounding box center [522, 252] width 45 height 22
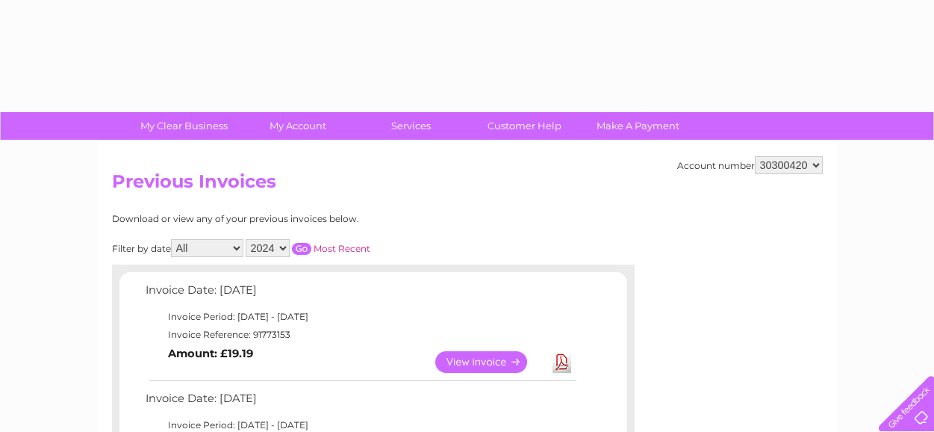
select select "2024"
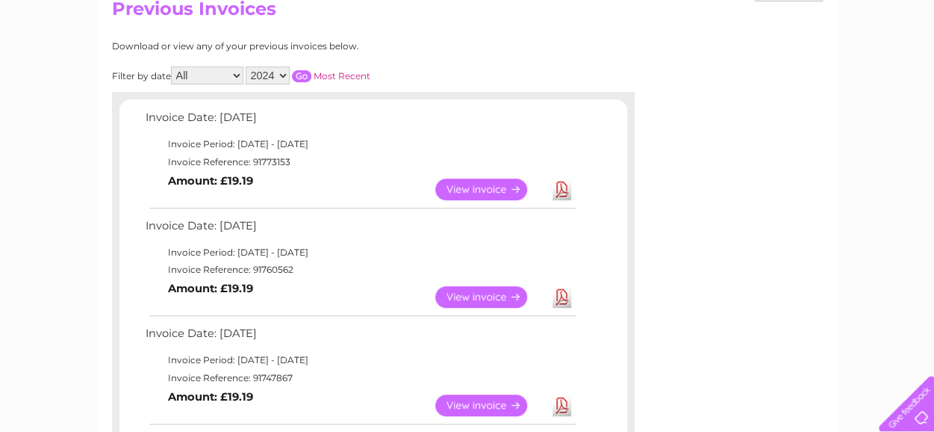
scroll to position [140, 0]
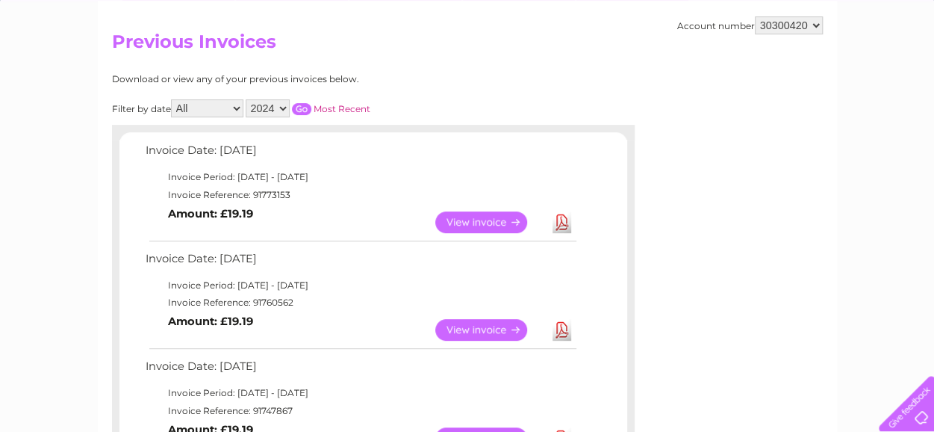
click at [493, 218] on link "View" at bounding box center [490, 222] width 110 height 22
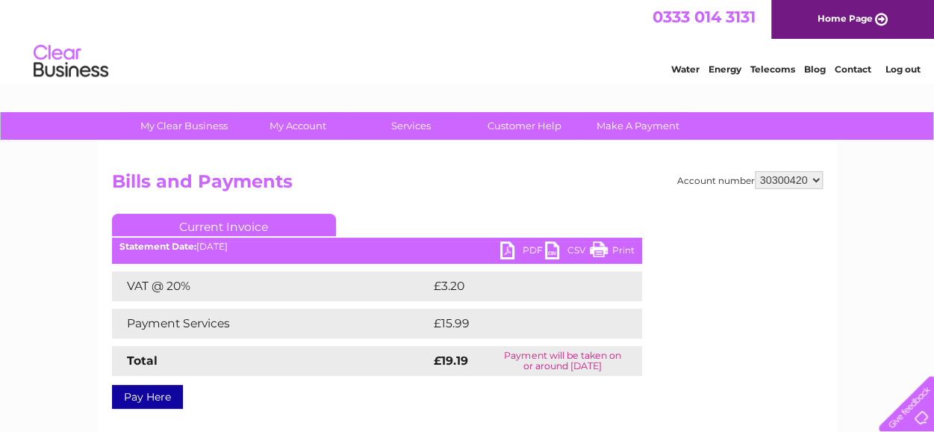
click at [534, 247] on link "PDF" at bounding box center [522, 252] width 45 height 22
